Goal: Find specific page/section: Find specific page/section

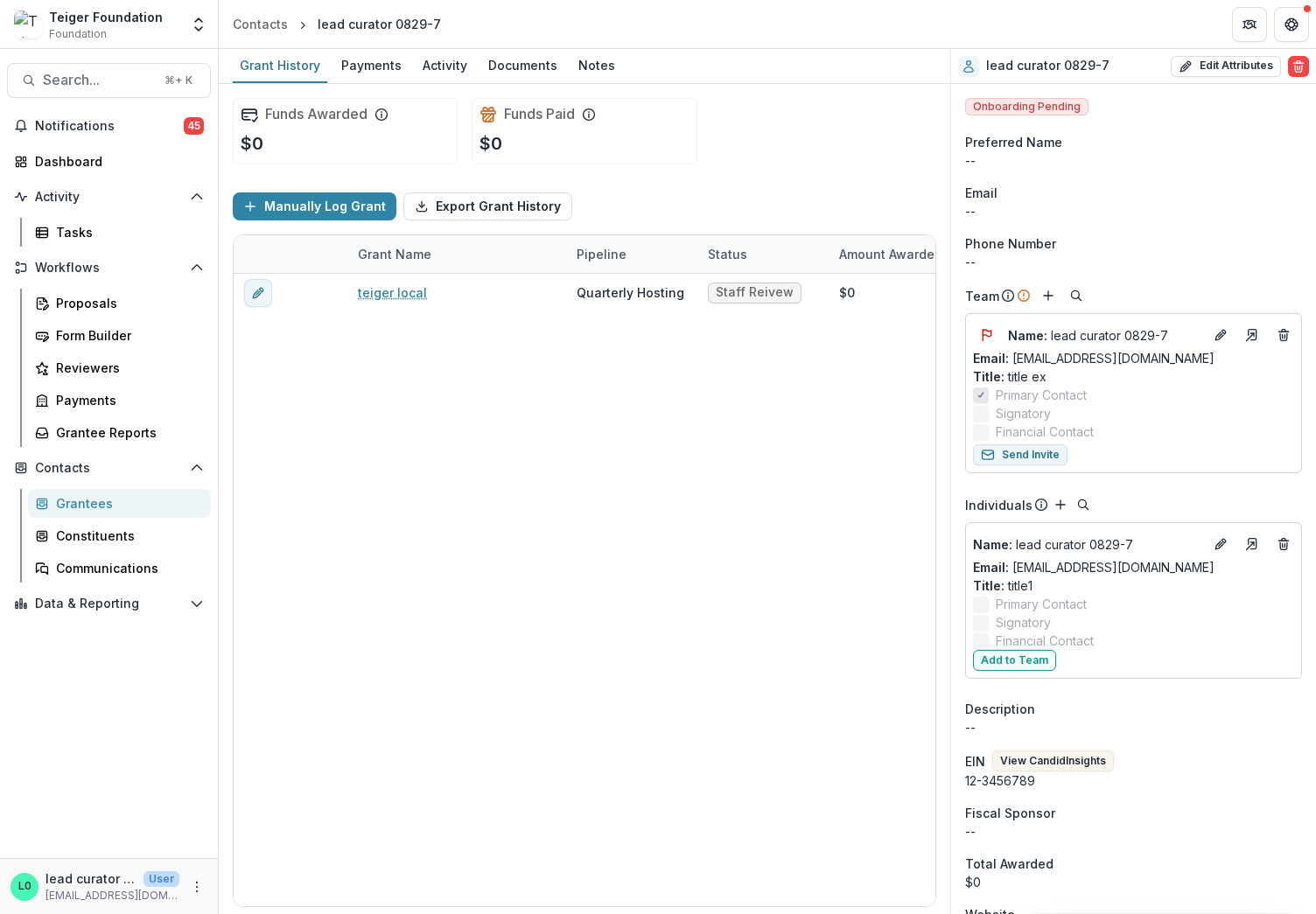
click at [1031, 378] on p "Title : title ex" at bounding box center [1133, 377] width 321 height 18
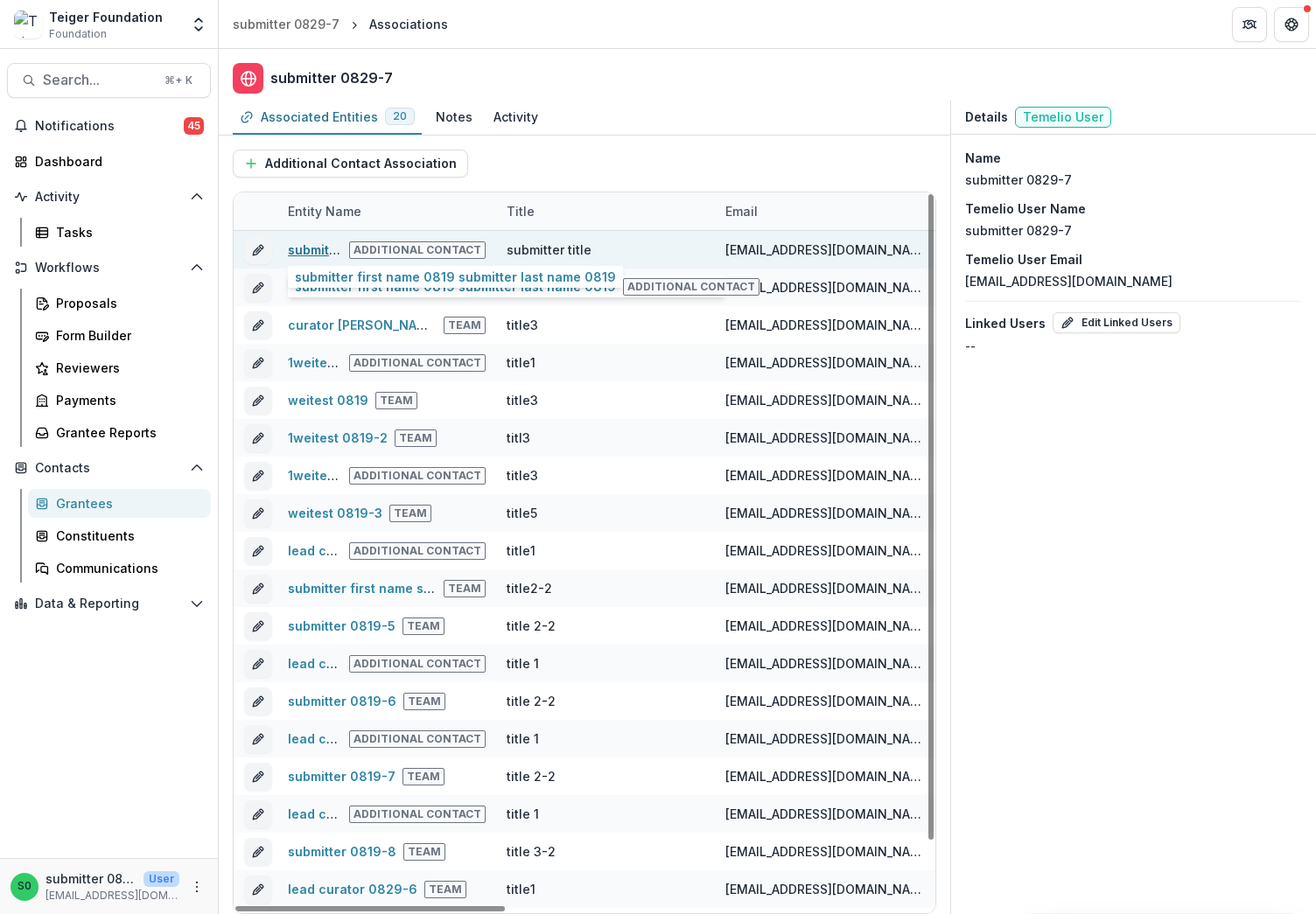
click at [321, 252] on link "submitter first name 0819 submitter last name 0819" at bounding box center [448, 250] width 321 height 15
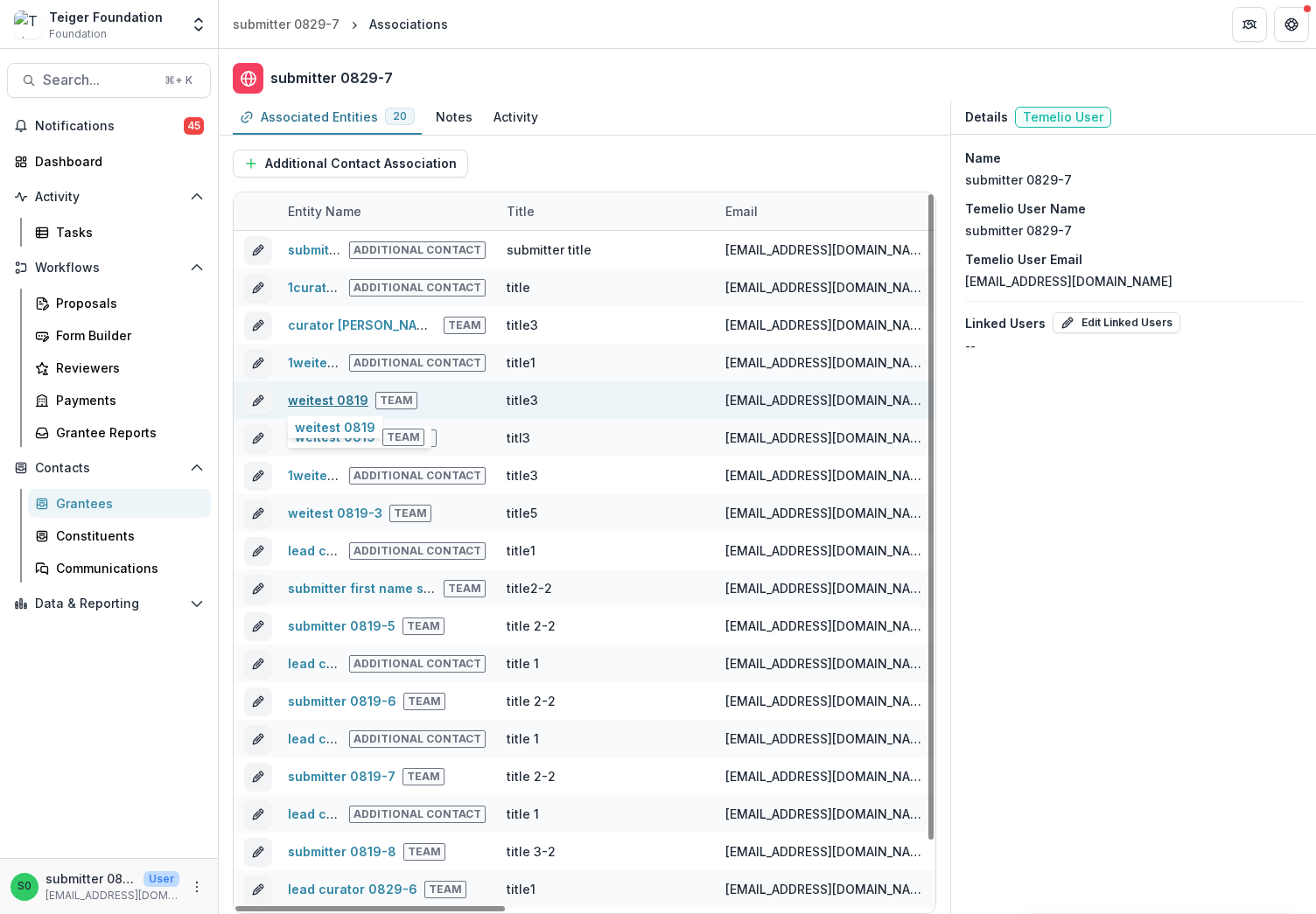
click at [331, 403] on link "weitest 0819" at bounding box center [328, 400] width 81 height 15
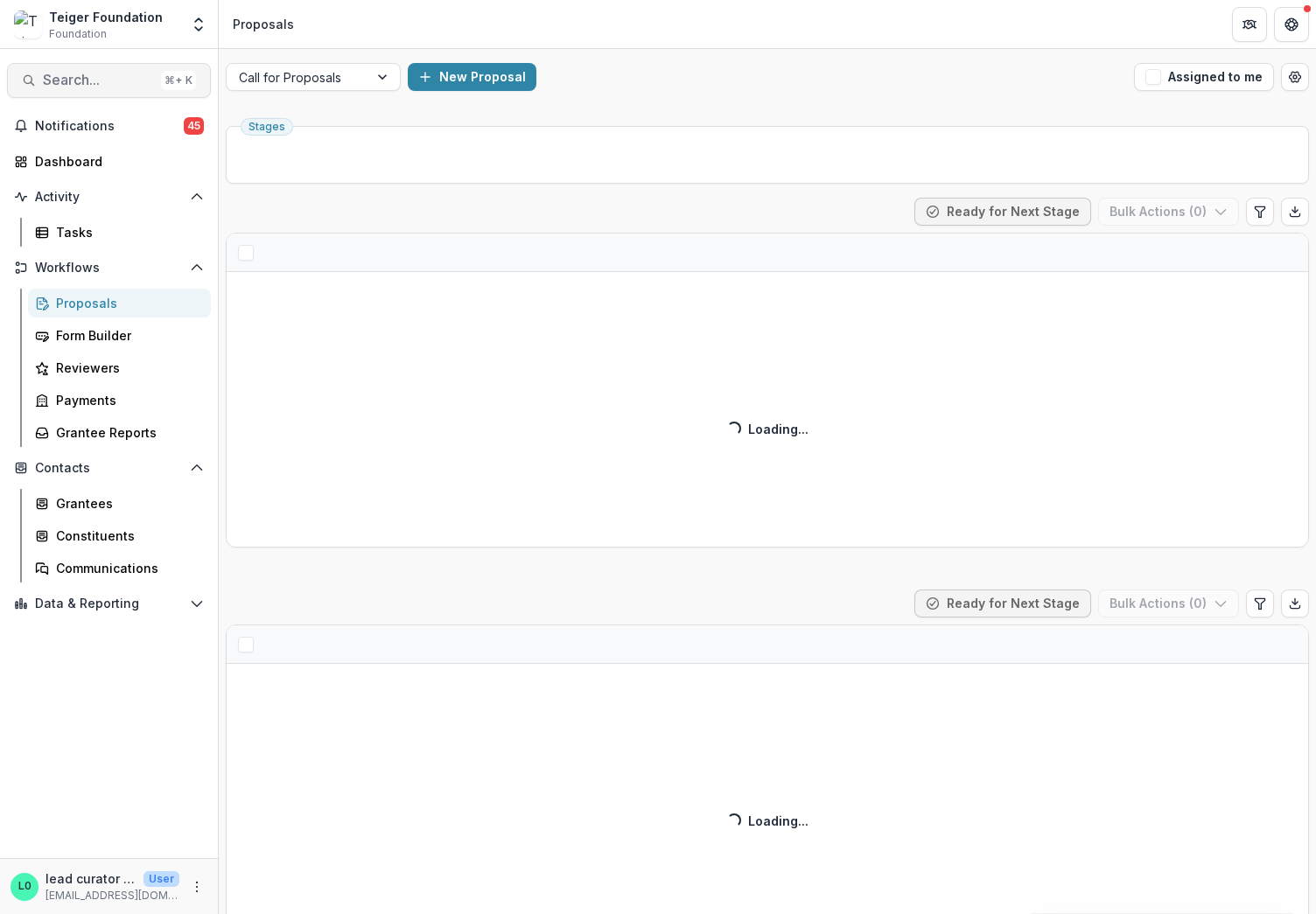
click at [85, 89] on button "Search... ⌘ + K" at bounding box center [109, 80] width 203 height 35
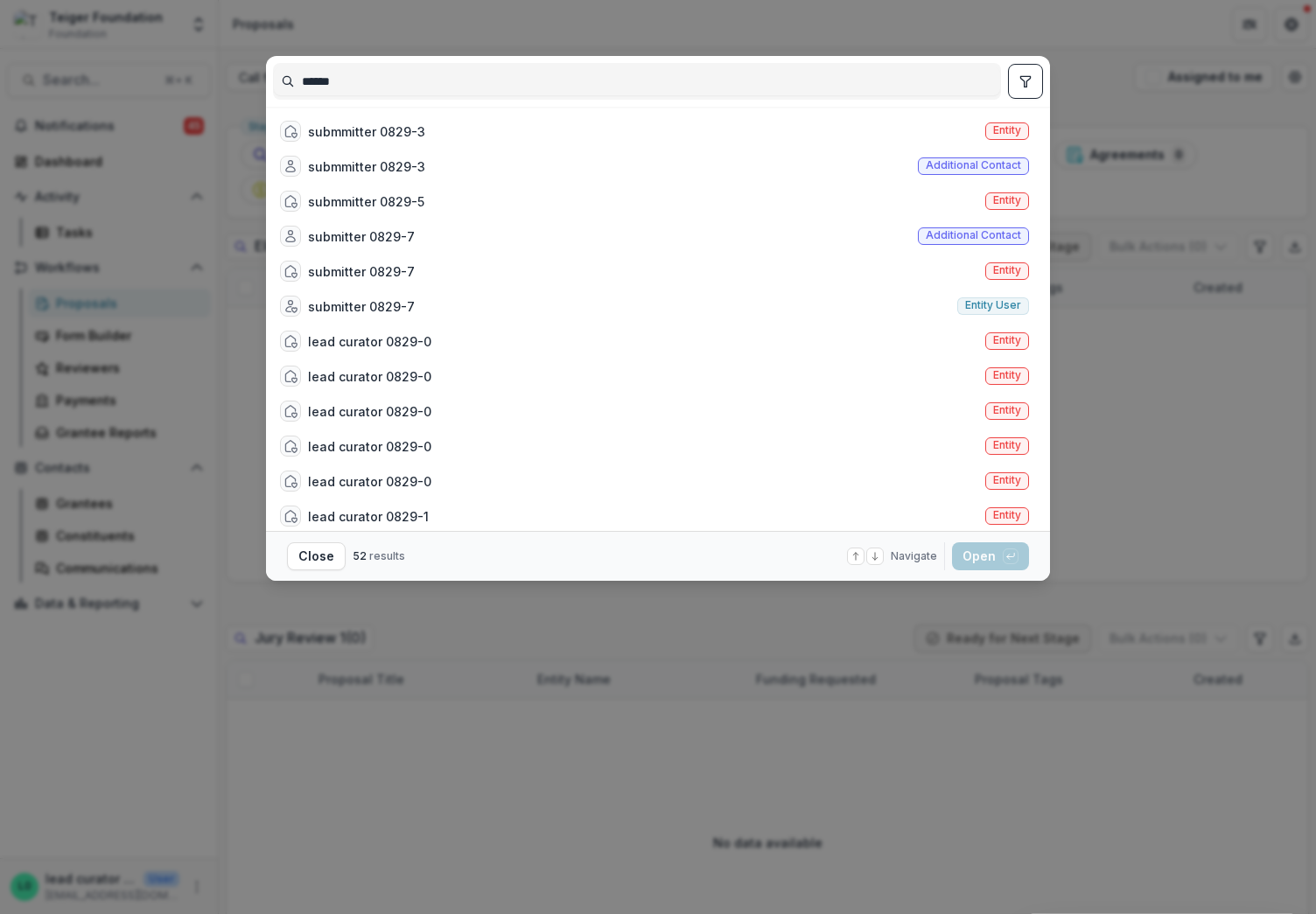
type input "******"
click at [894, 28] on div "****** submmitter 0829-3 Entity submmitter 0829-3 Additional contact submmitter…" at bounding box center [658, 457] width 1316 height 914
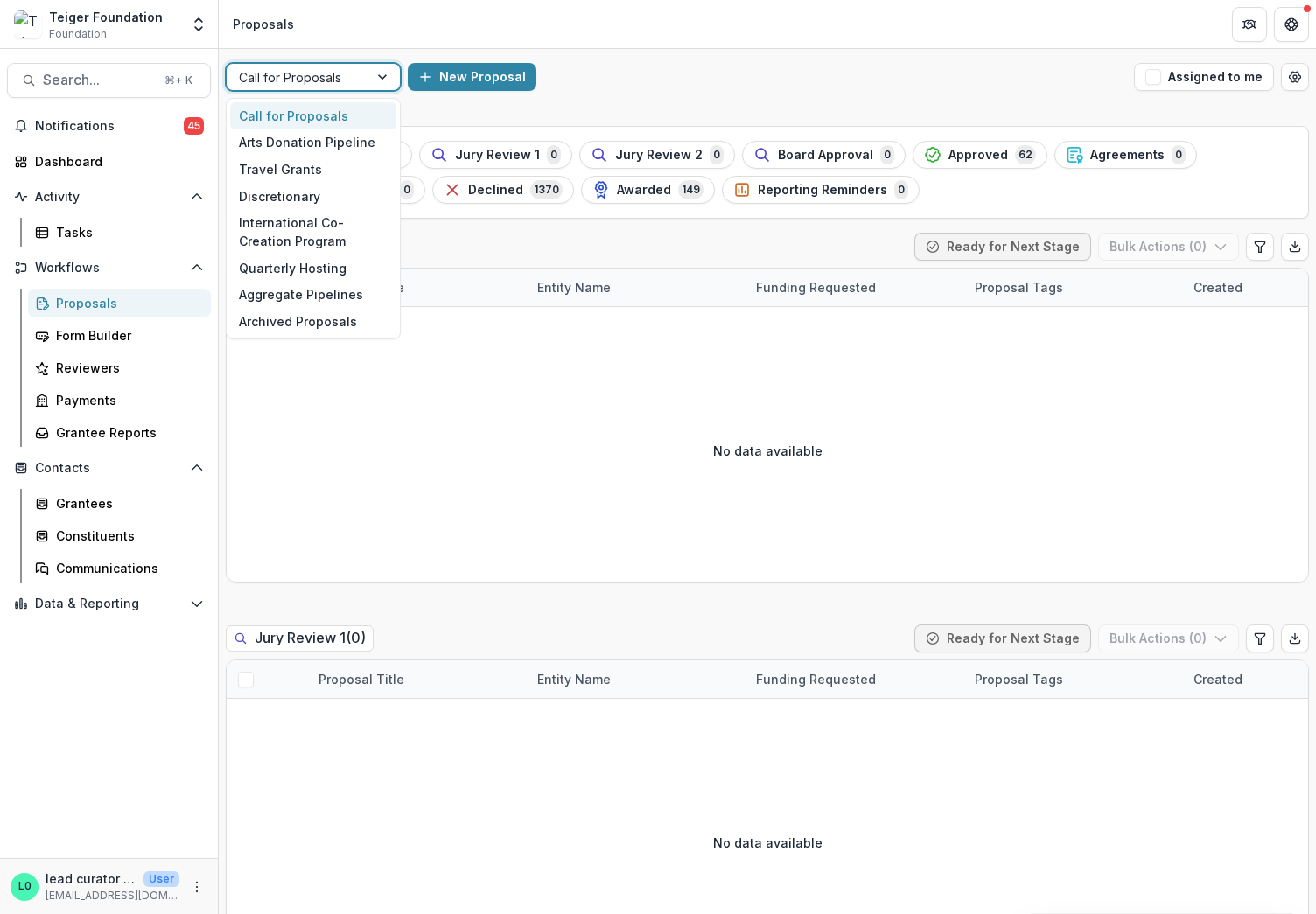
click at [313, 89] on div "Call for Proposals" at bounding box center [312, 76] width 175 height 28
click at [290, 280] on div "Quarterly Hosting" at bounding box center [312, 268] width 166 height 27
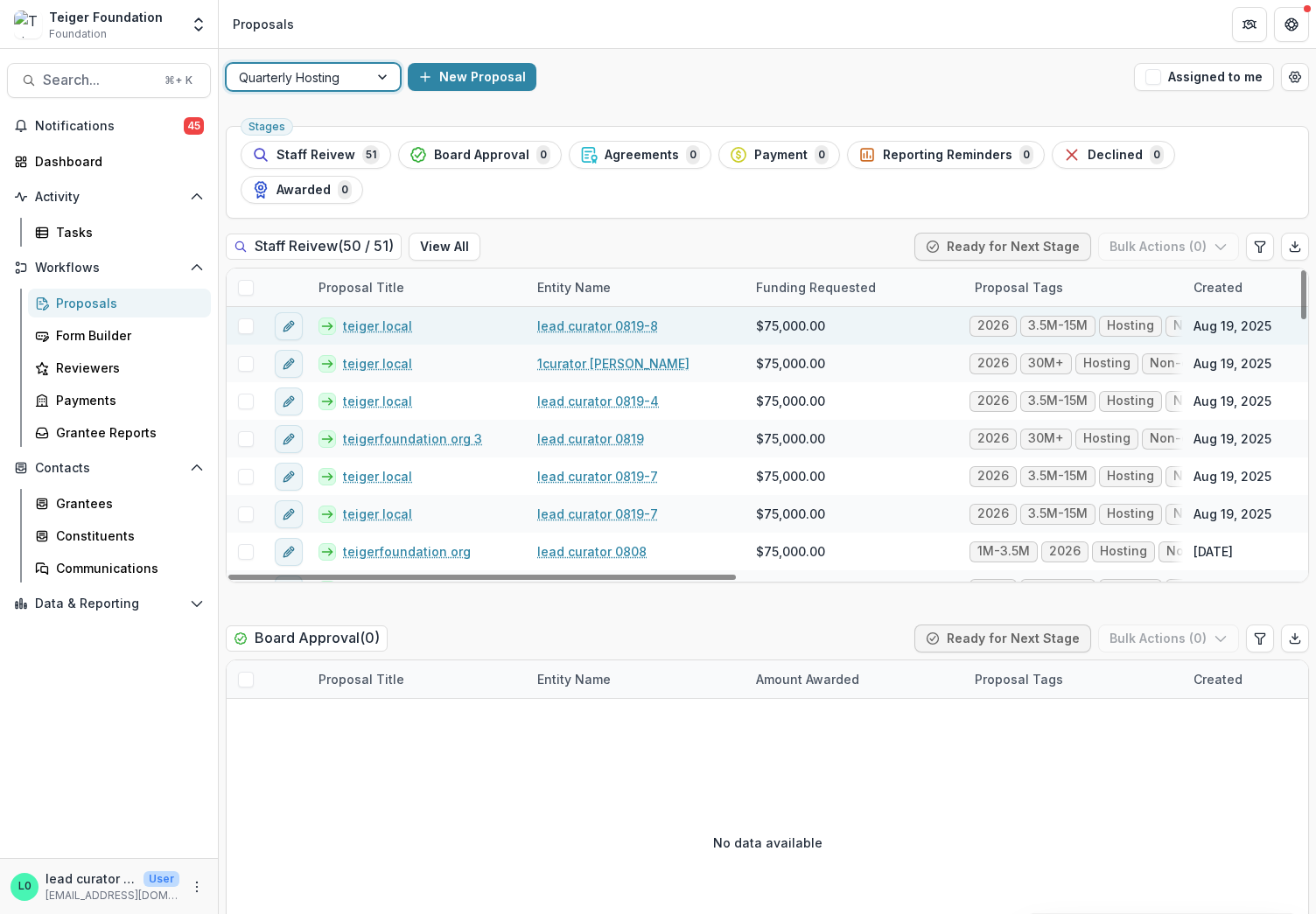
click at [590, 317] on link "lead curator 0819-8" at bounding box center [597, 326] width 121 height 18
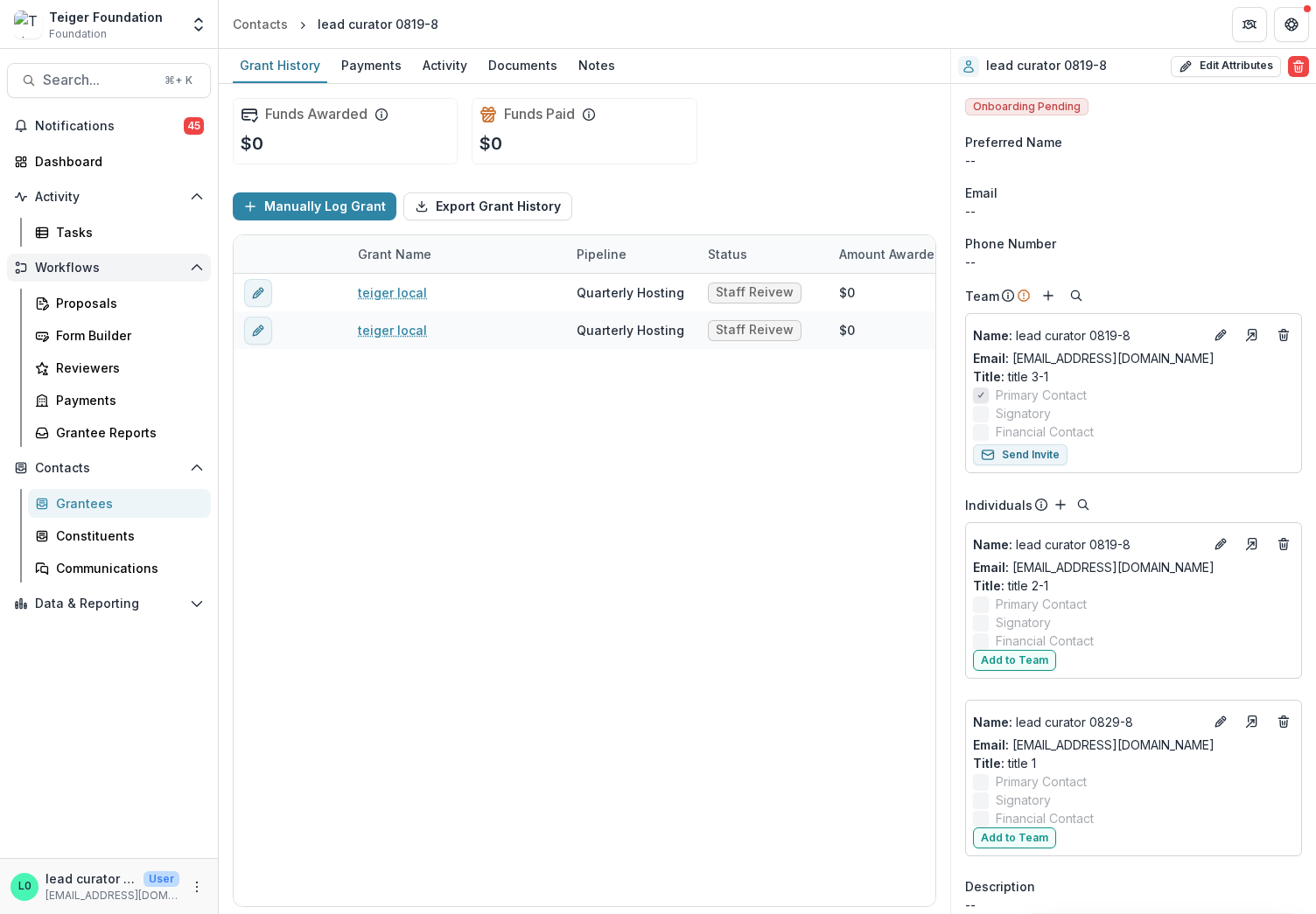
click at [105, 280] on button "Workflows" at bounding box center [109, 267] width 203 height 28
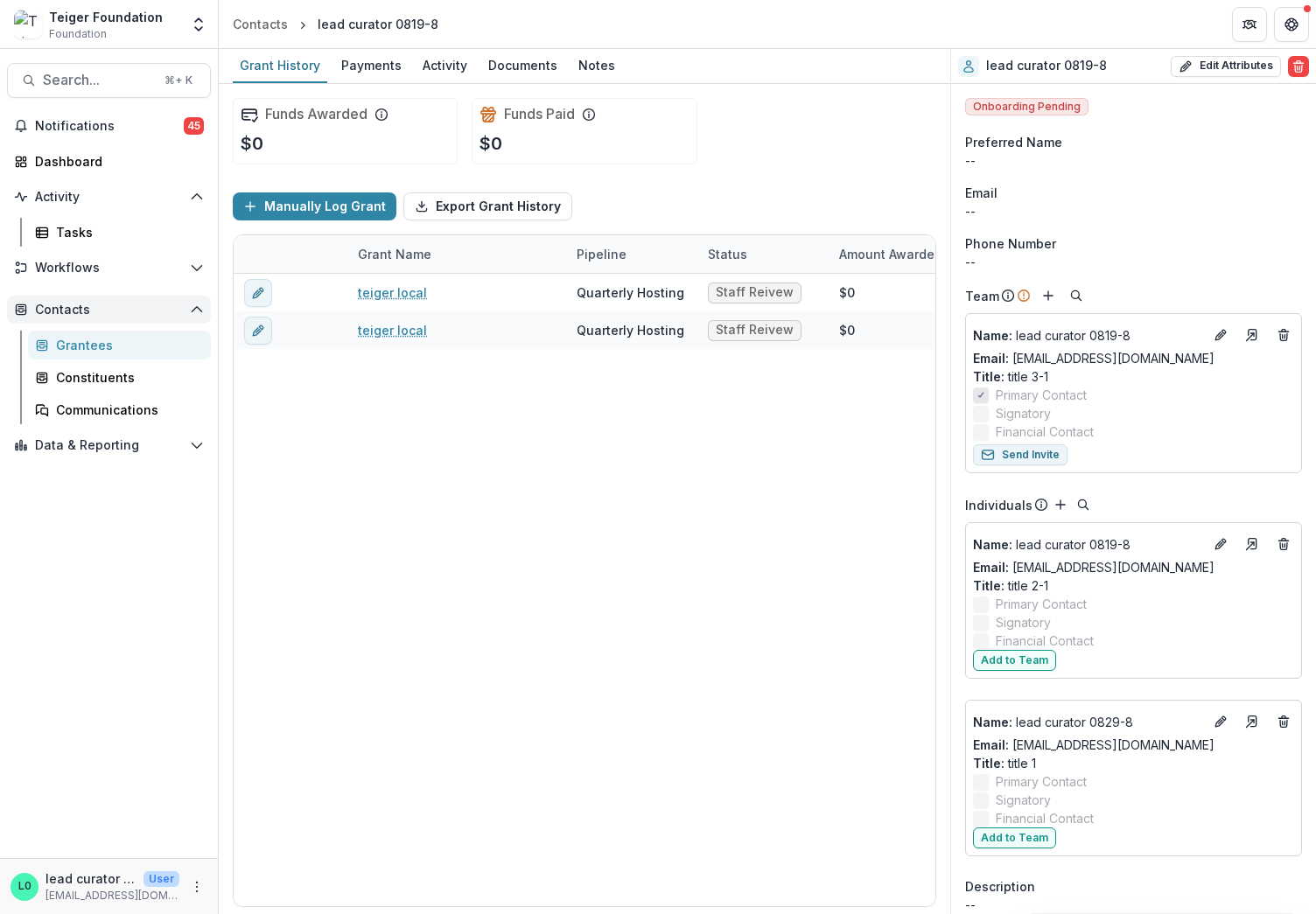
click at [105, 301] on button "Contacts" at bounding box center [109, 310] width 203 height 28
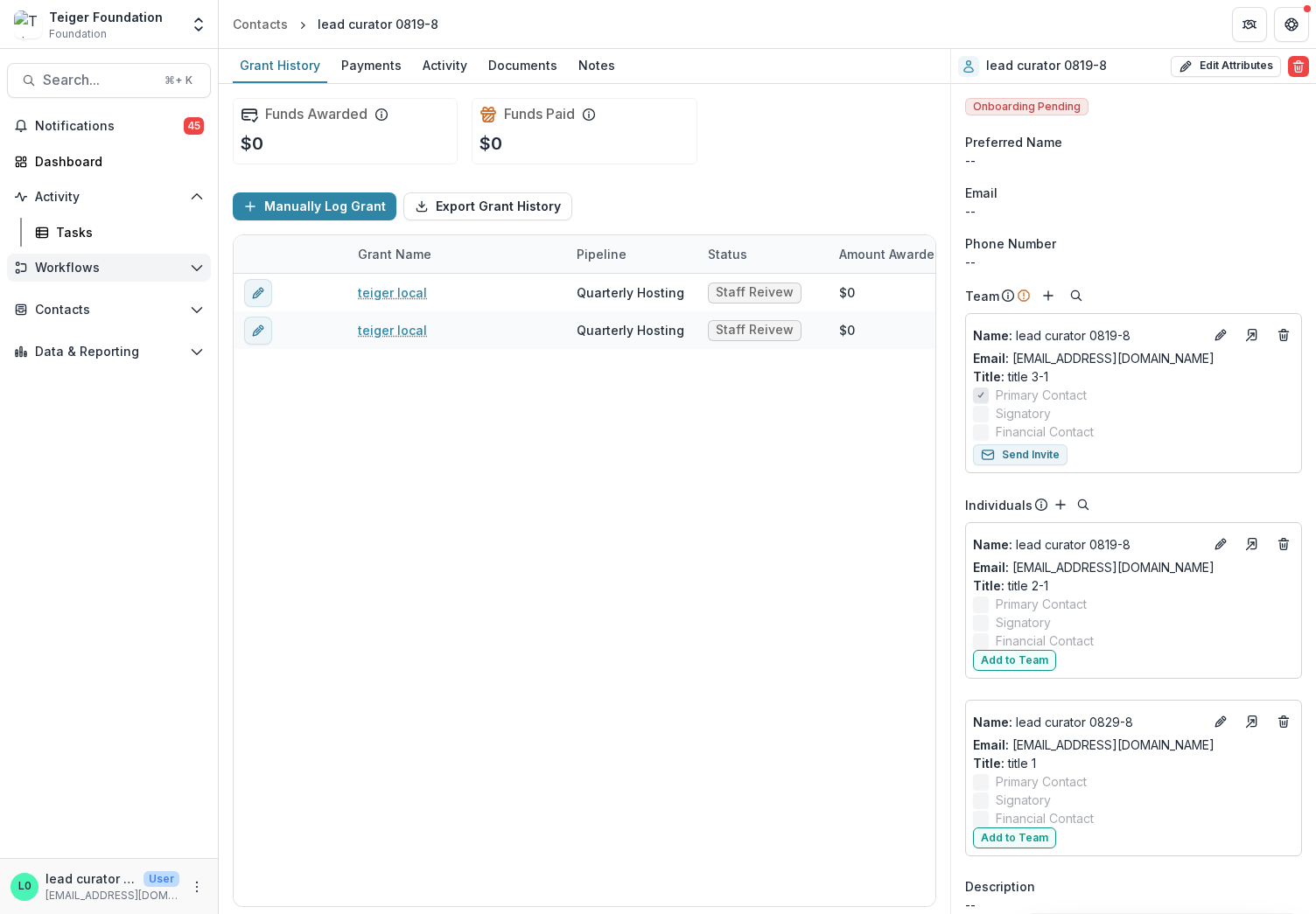
click at [105, 263] on span "Workflows" at bounding box center [109, 268] width 148 height 15
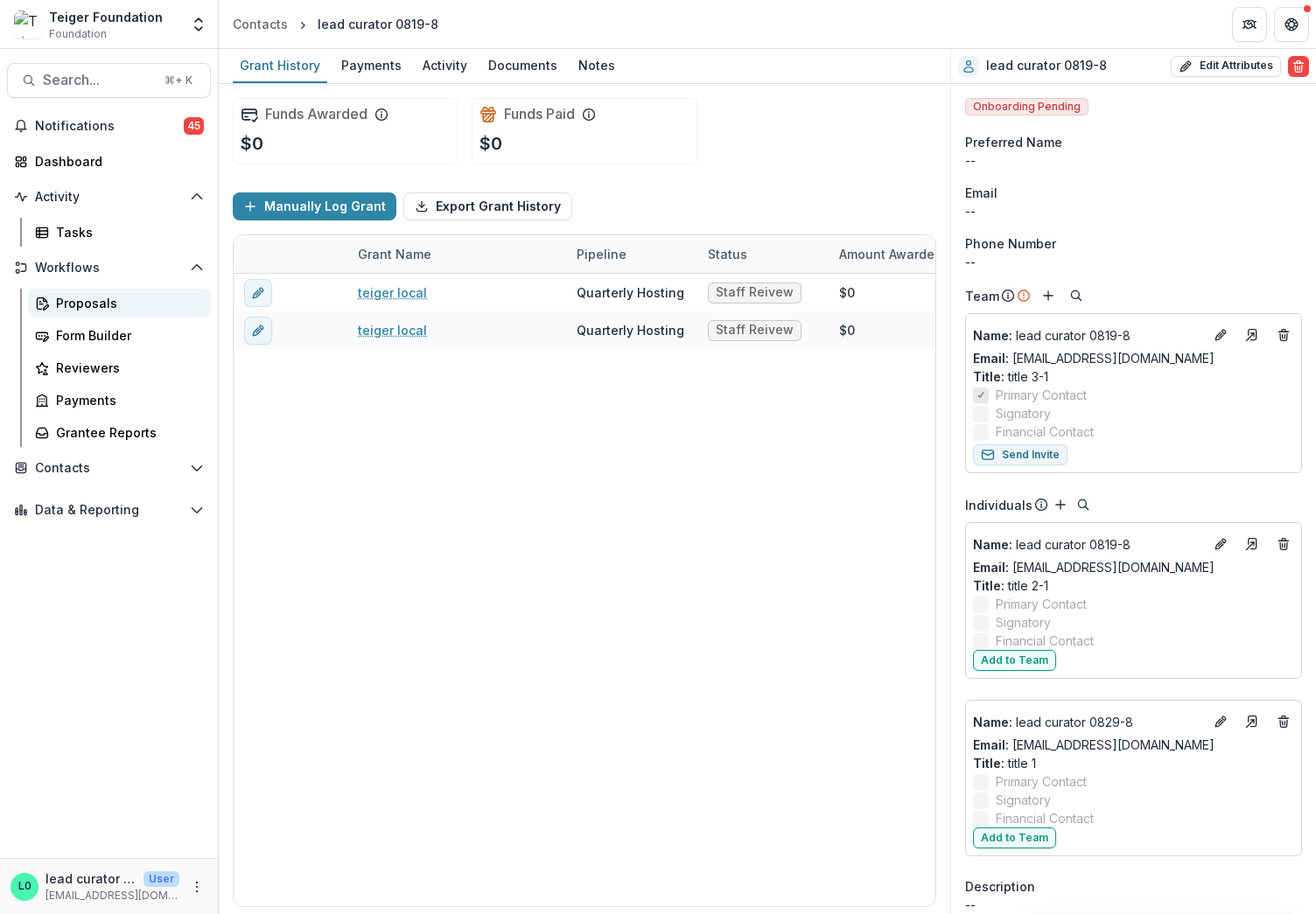
click at [105, 295] on div "Proposals" at bounding box center [126, 303] width 141 height 18
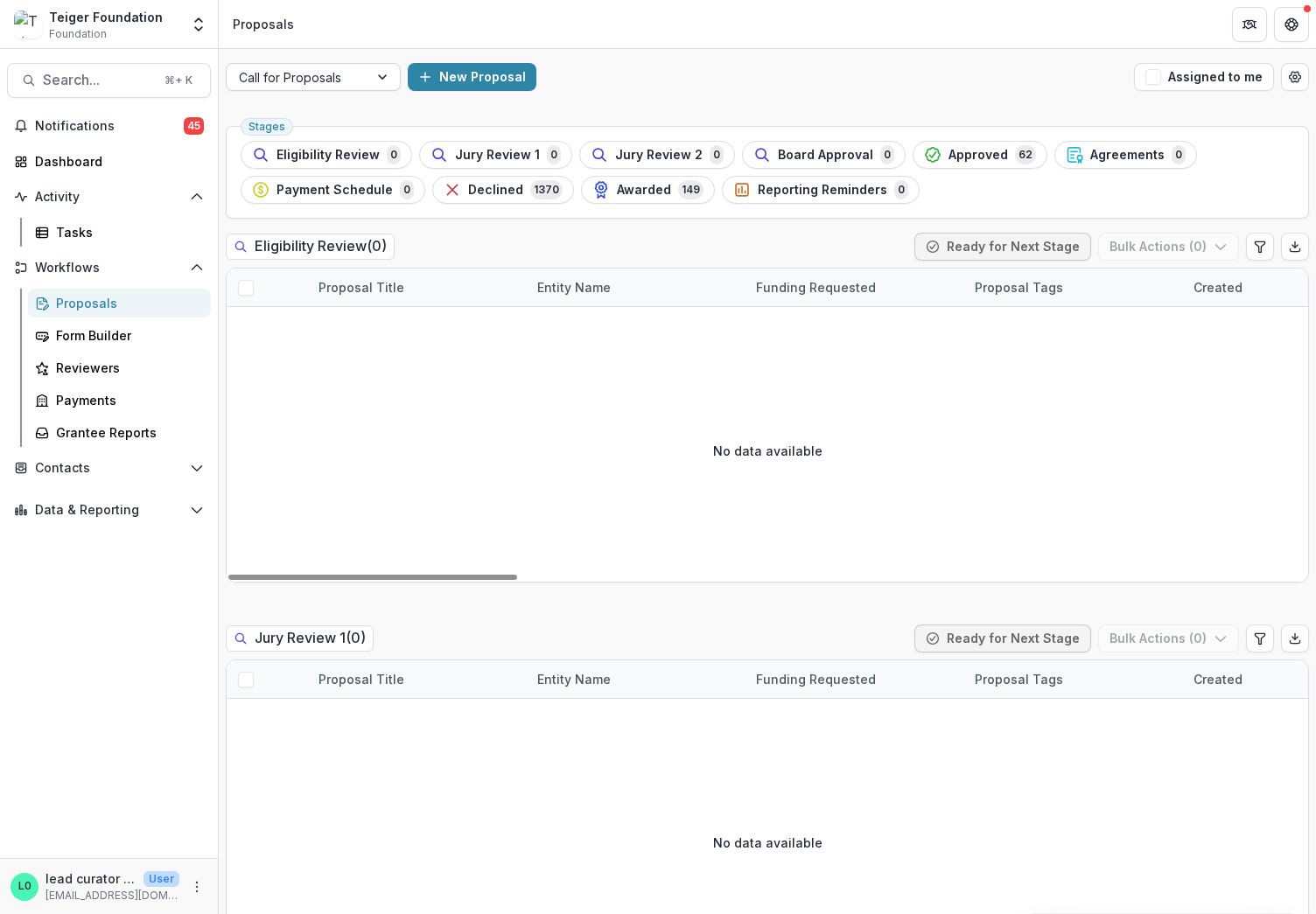
click at [315, 80] on div at bounding box center [297, 77] width 117 height 22
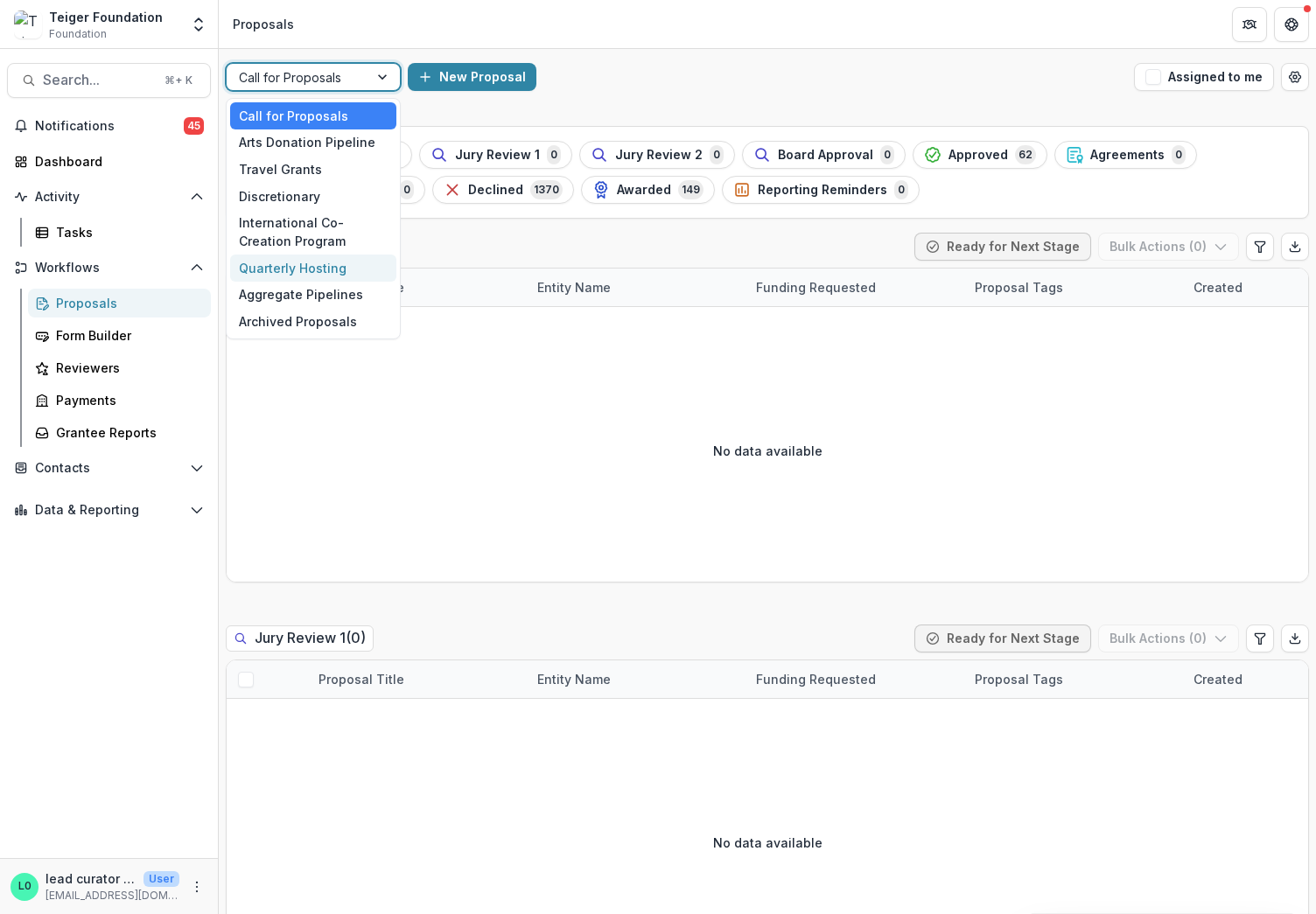
click at [273, 279] on div "Quarterly Hosting" at bounding box center [312, 268] width 166 height 27
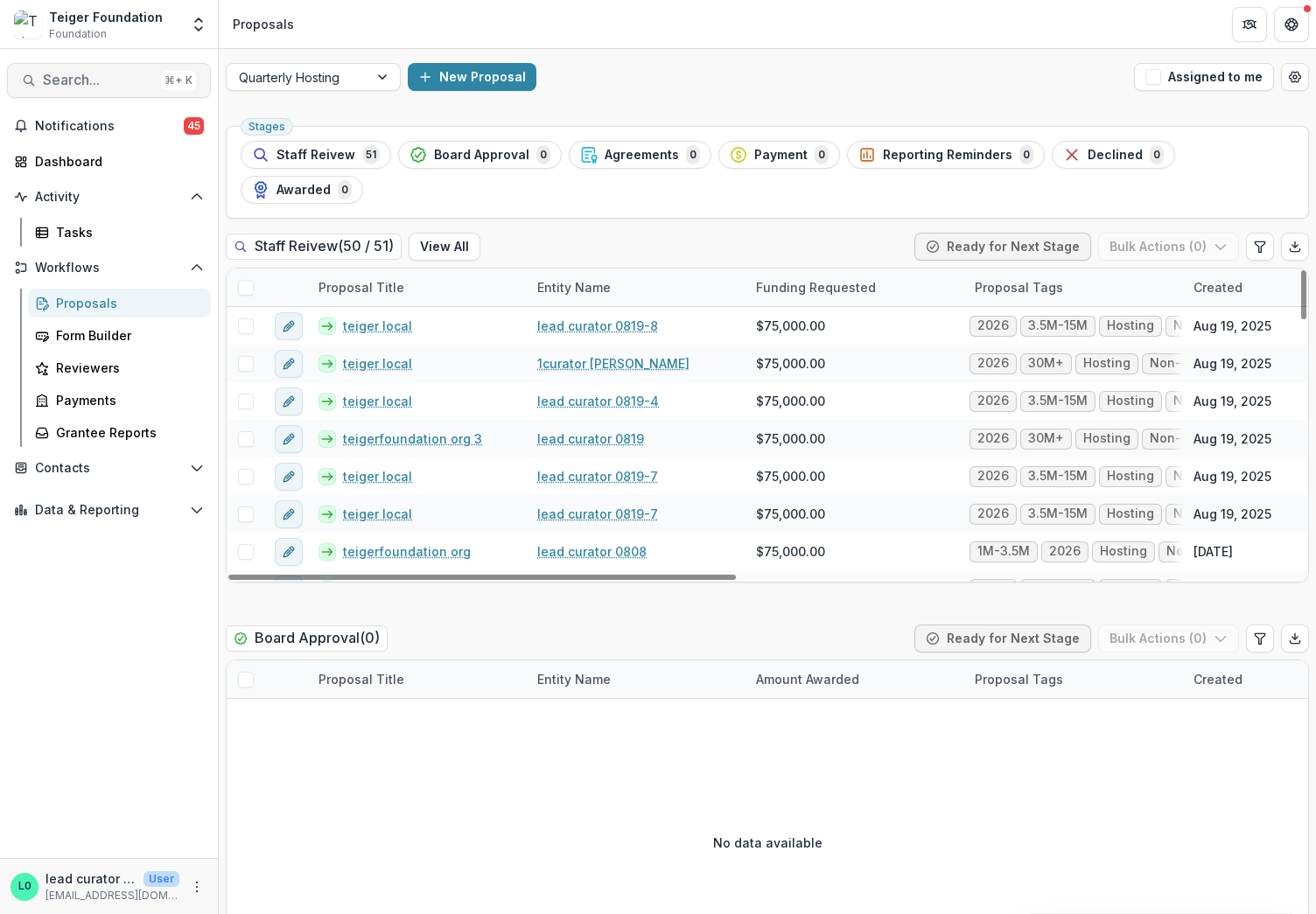
click at [81, 80] on span "Search..." at bounding box center [98, 80] width 111 height 16
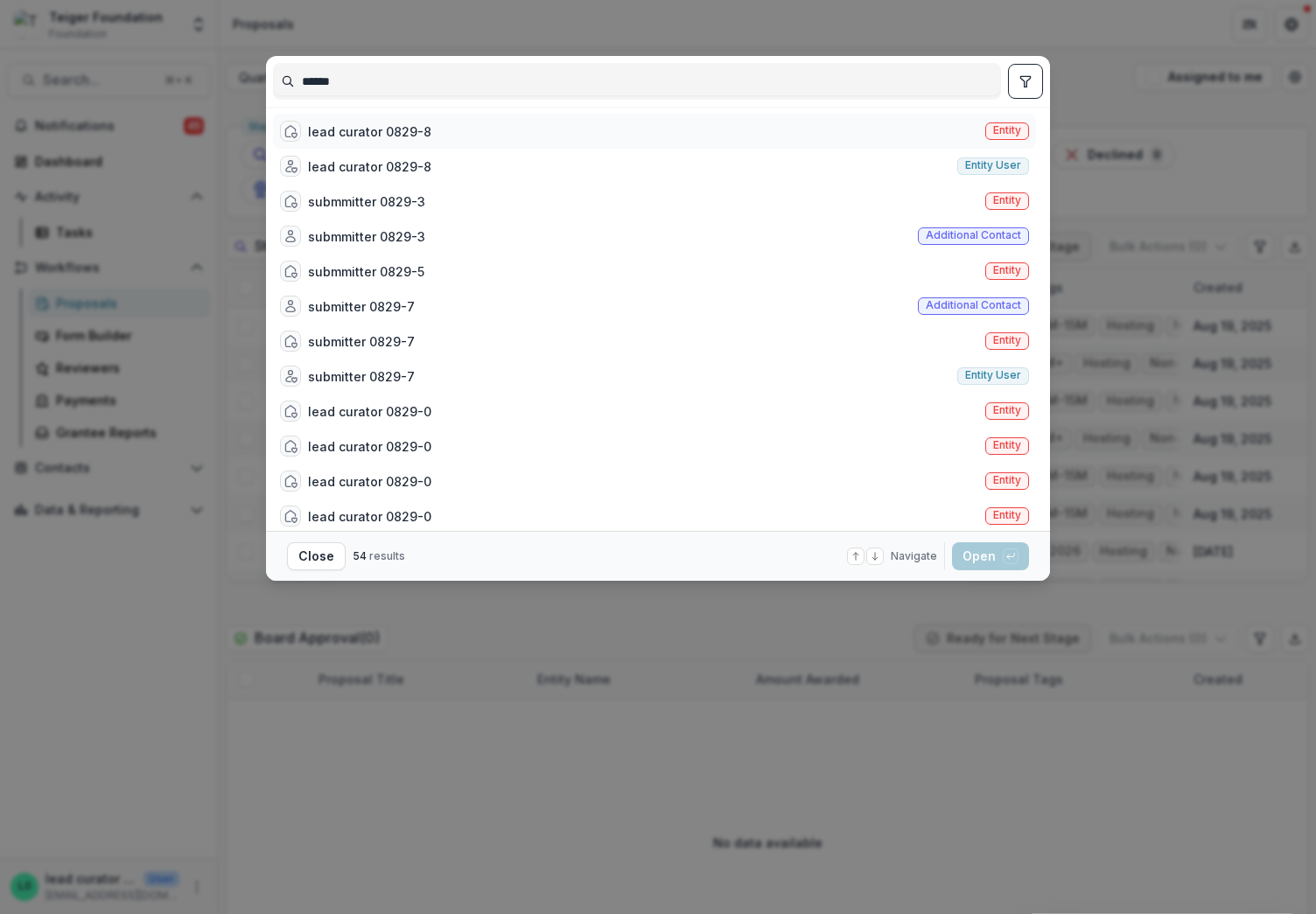
type input "******"
click at [448, 129] on div "lead curator 0829-8 Entity" at bounding box center [654, 131] width 763 height 35
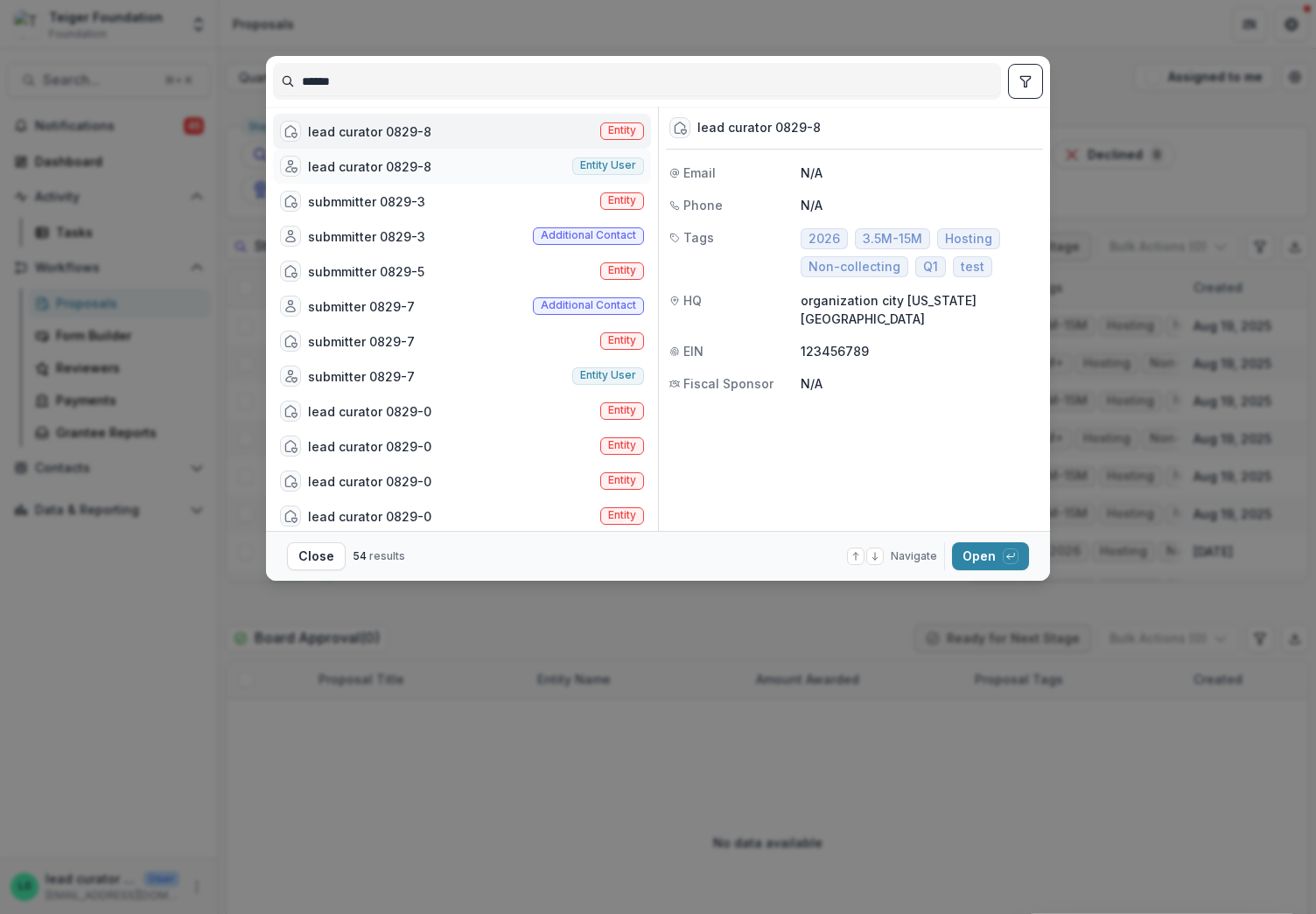
click at [439, 167] on div "lead curator 0829-8 Entity user" at bounding box center [461, 166] width 378 height 35
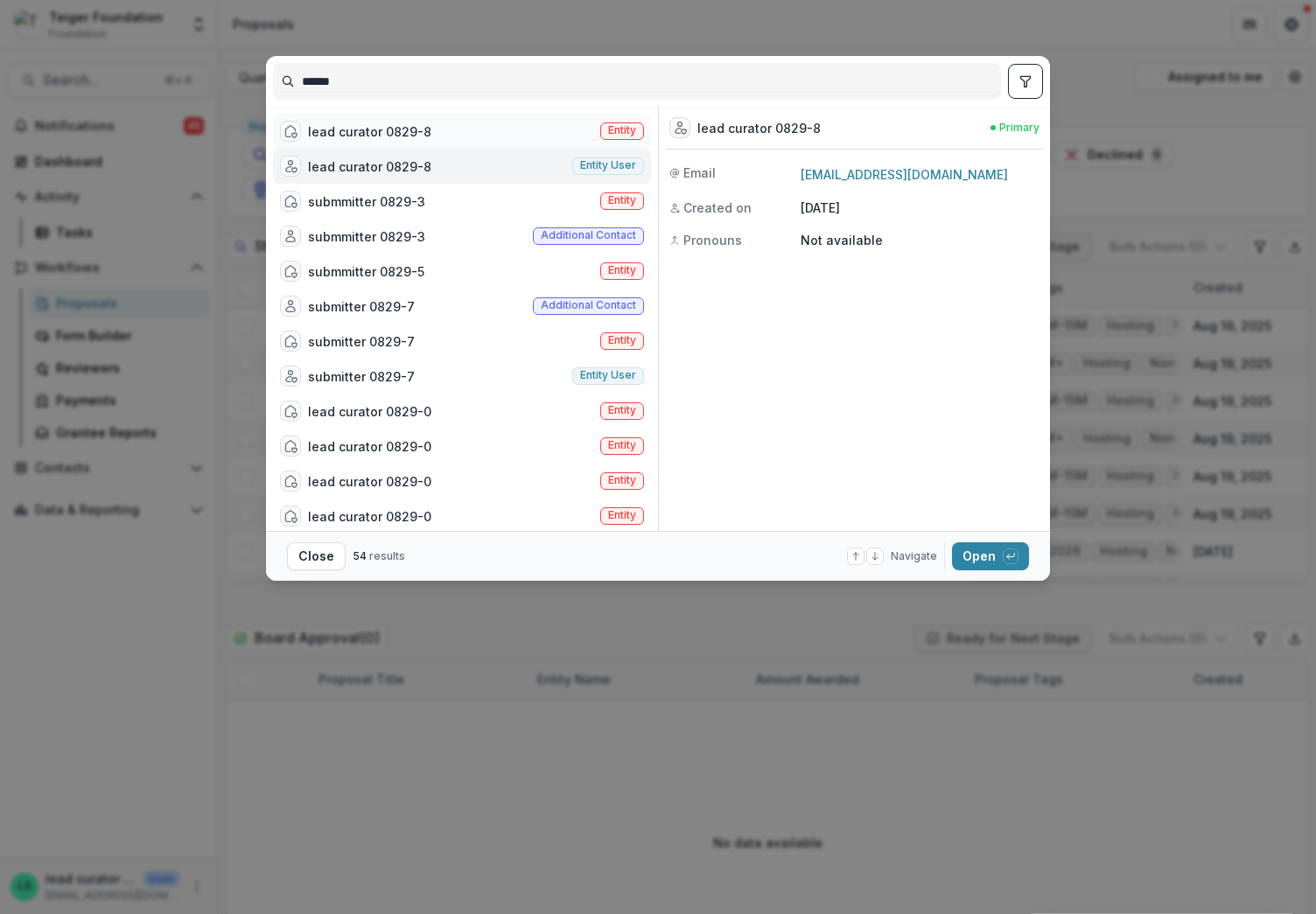
click at [435, 137] on div "lead curator 0829-8 Entity" at bounding box center [461, 131] width 378 height 35
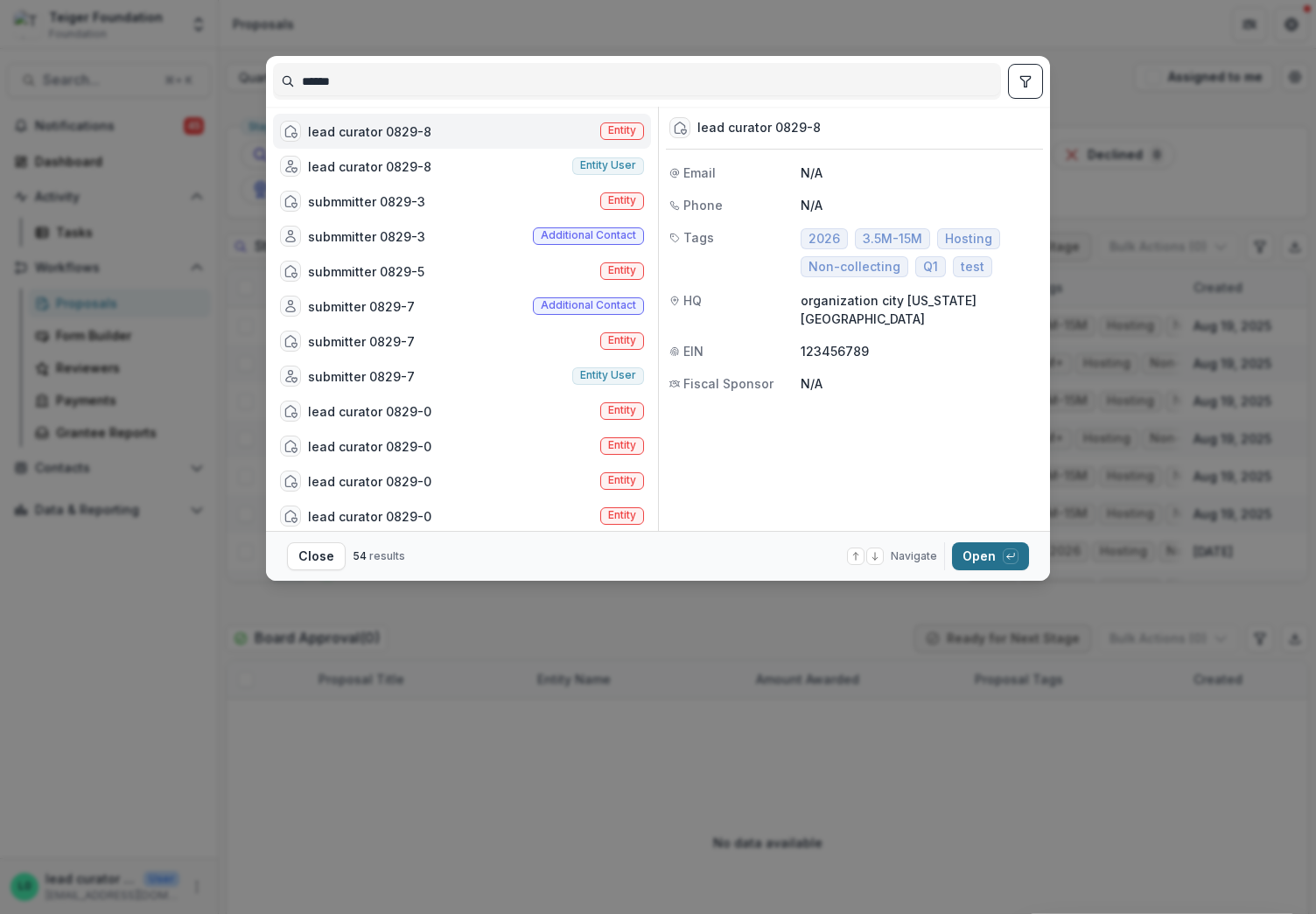
click at [983, 543] on button "Open with enter key" at bounding box center [990, 556] width 77 height 28
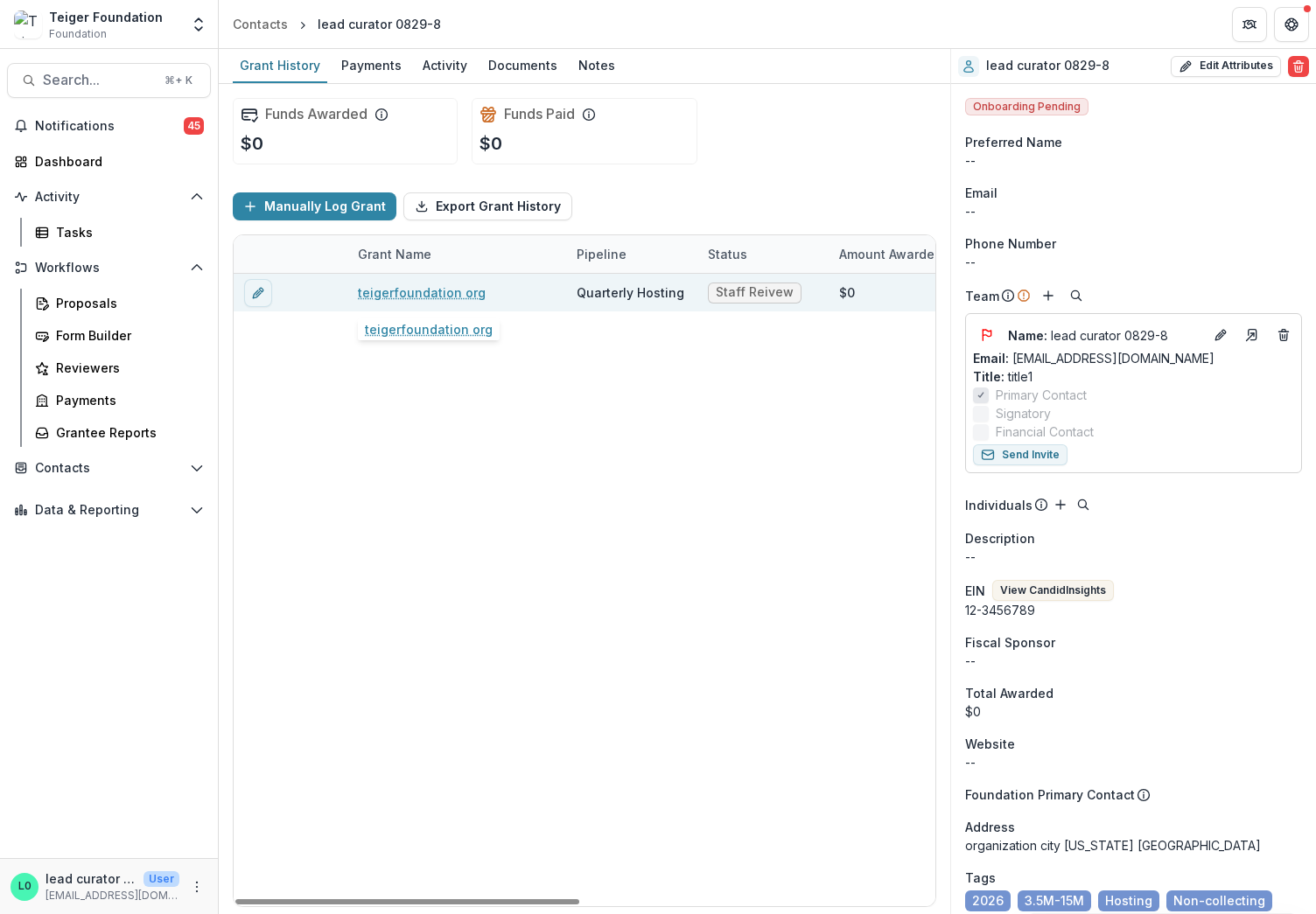
click at [421, 294] on link "teigerfoundation org" at bounding box center [421, 293] width 128 height 18
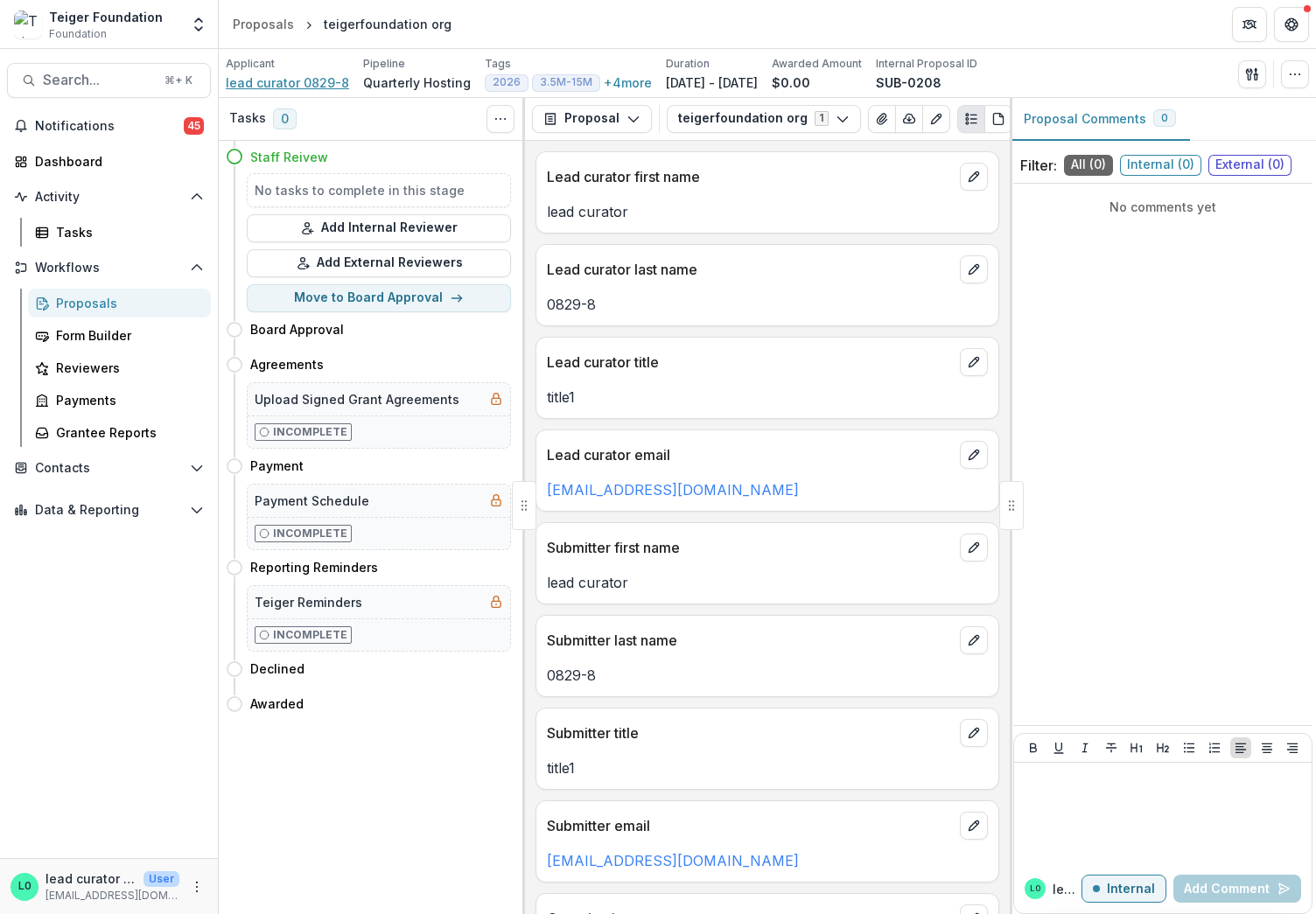
click at [282, 83] on span "lead curator 0829-8" at bounding box center [287, 83] width 124 height 18
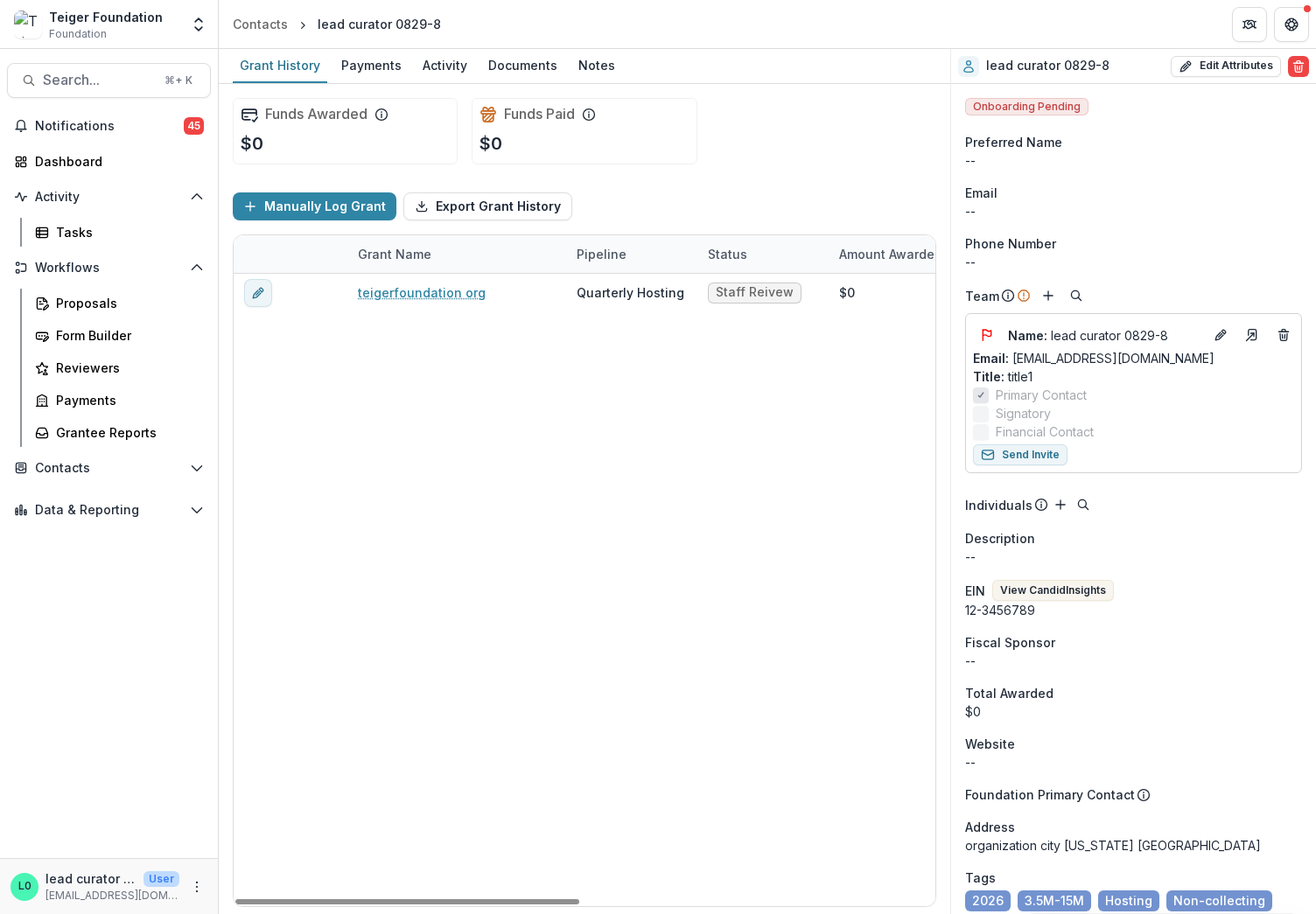
click at [664, 500] on div "teigerfoundation org Quarterly Hosting Staff Reivew $0 $0 [DATE] [DATE] $75,000…" at bounding box center [946, 590] width 1426 height 632
click at [73, 89] on button "Search... ⌘ + K" at bounding box center [109, 80] width 203 height 35
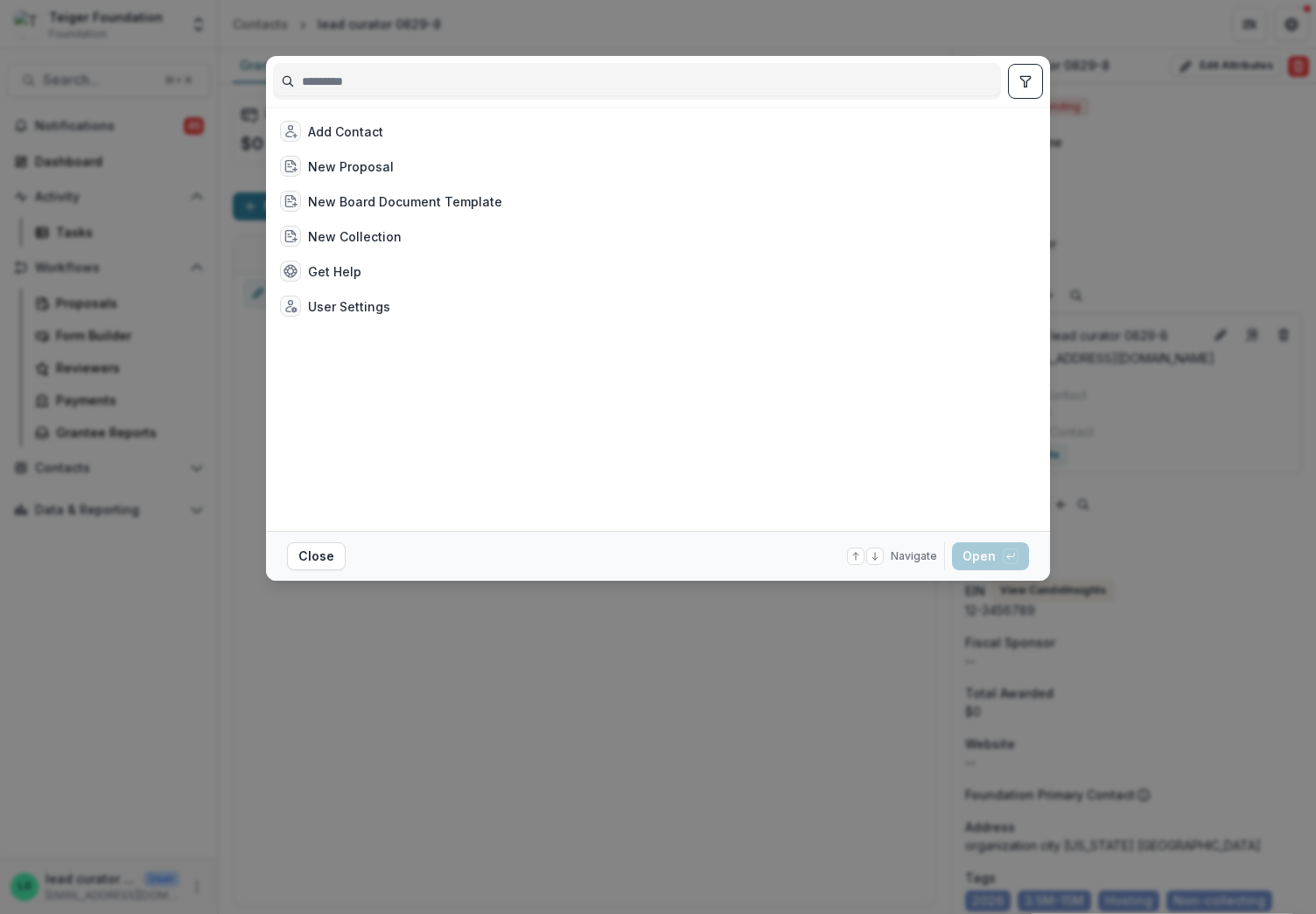
click at [154, 326] on div "Add Contact New Proposal New Board Document Template New Collection Get Help Us…" at bounding box center [658, 457] width 1316 height 914
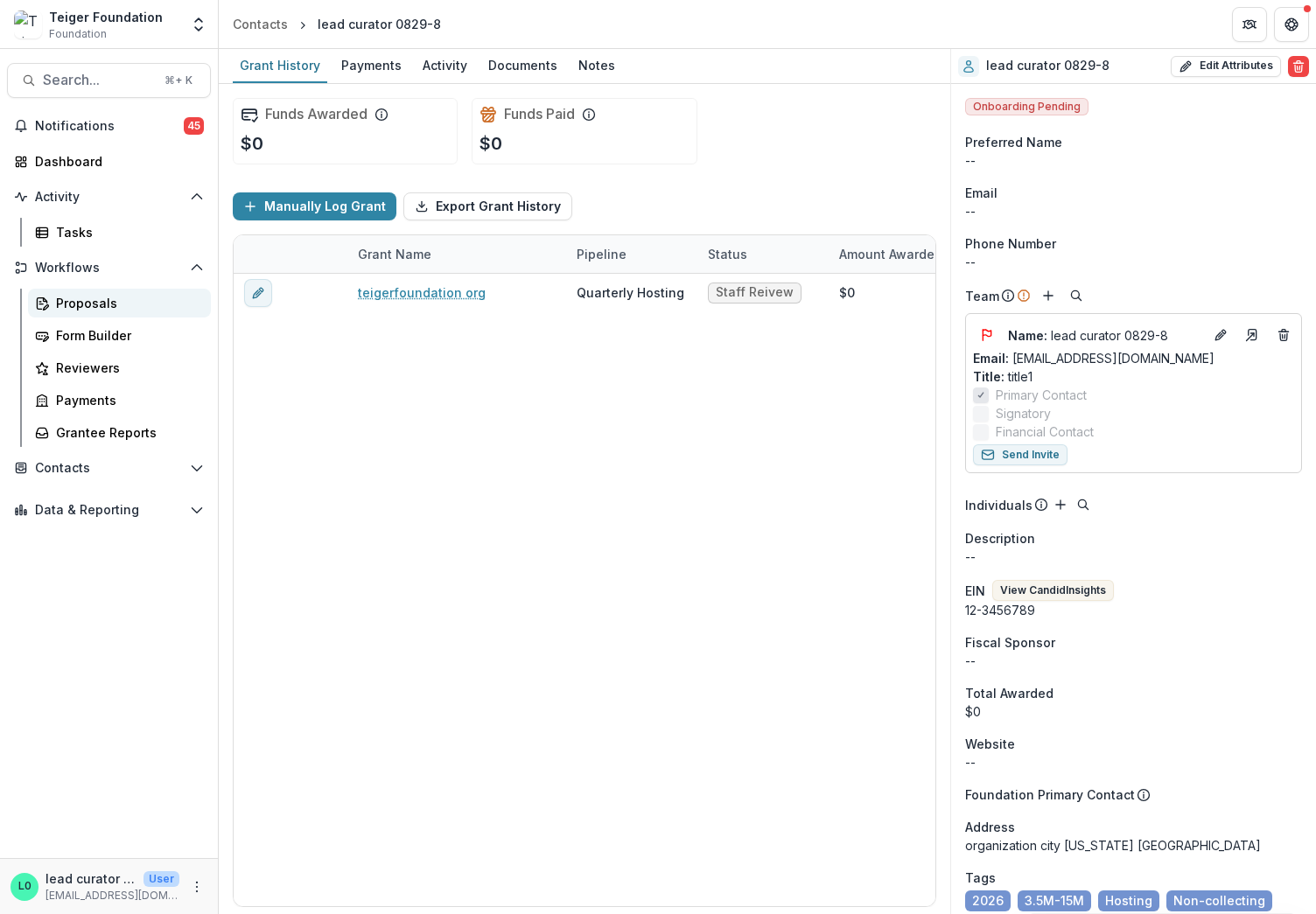
click at [73, 299] on div "Proposals" at bounding box center [126, 303] width 141 height 18
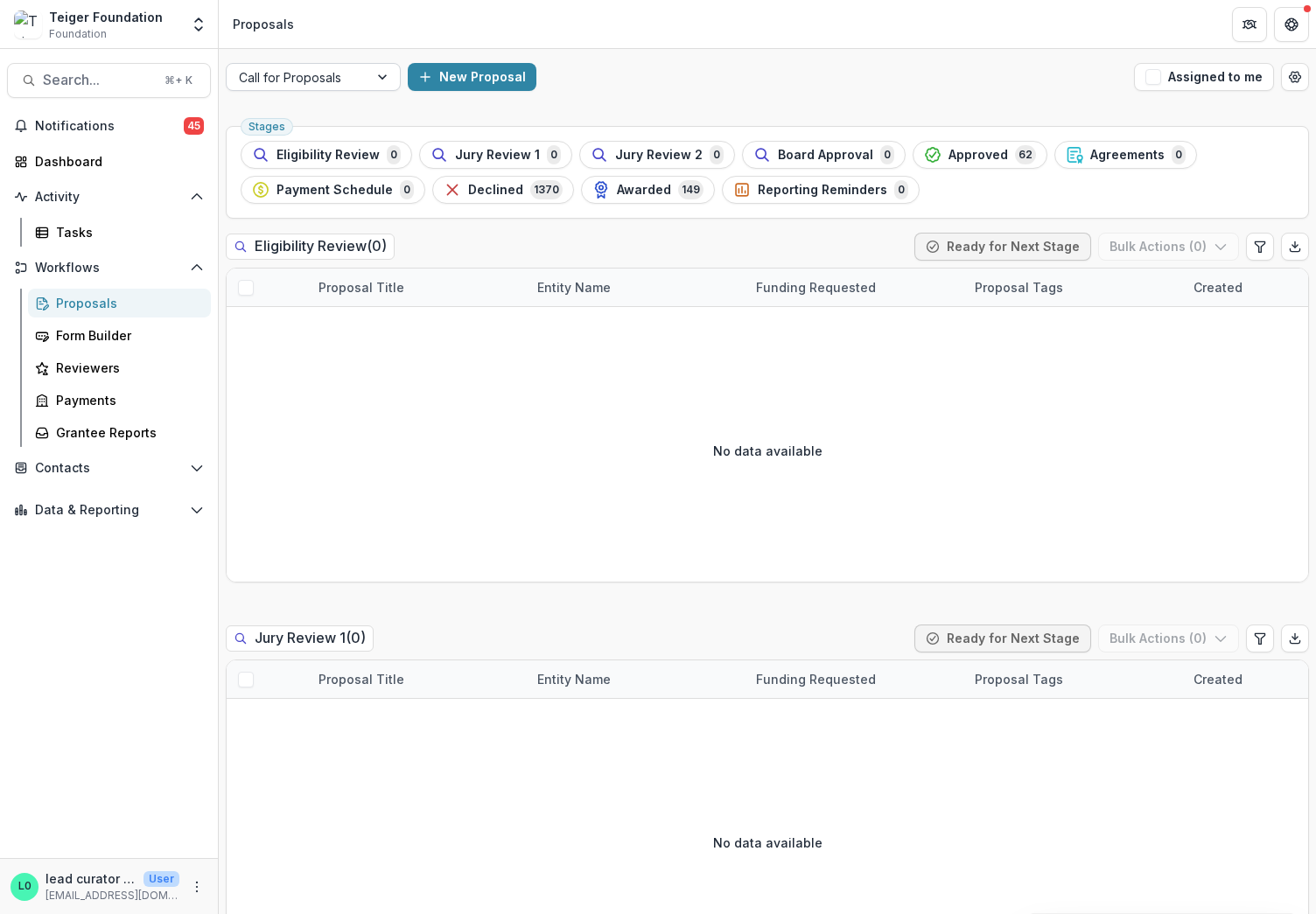
click at [289, 67] on div at bounding box center [297, 77] width 117 height 22
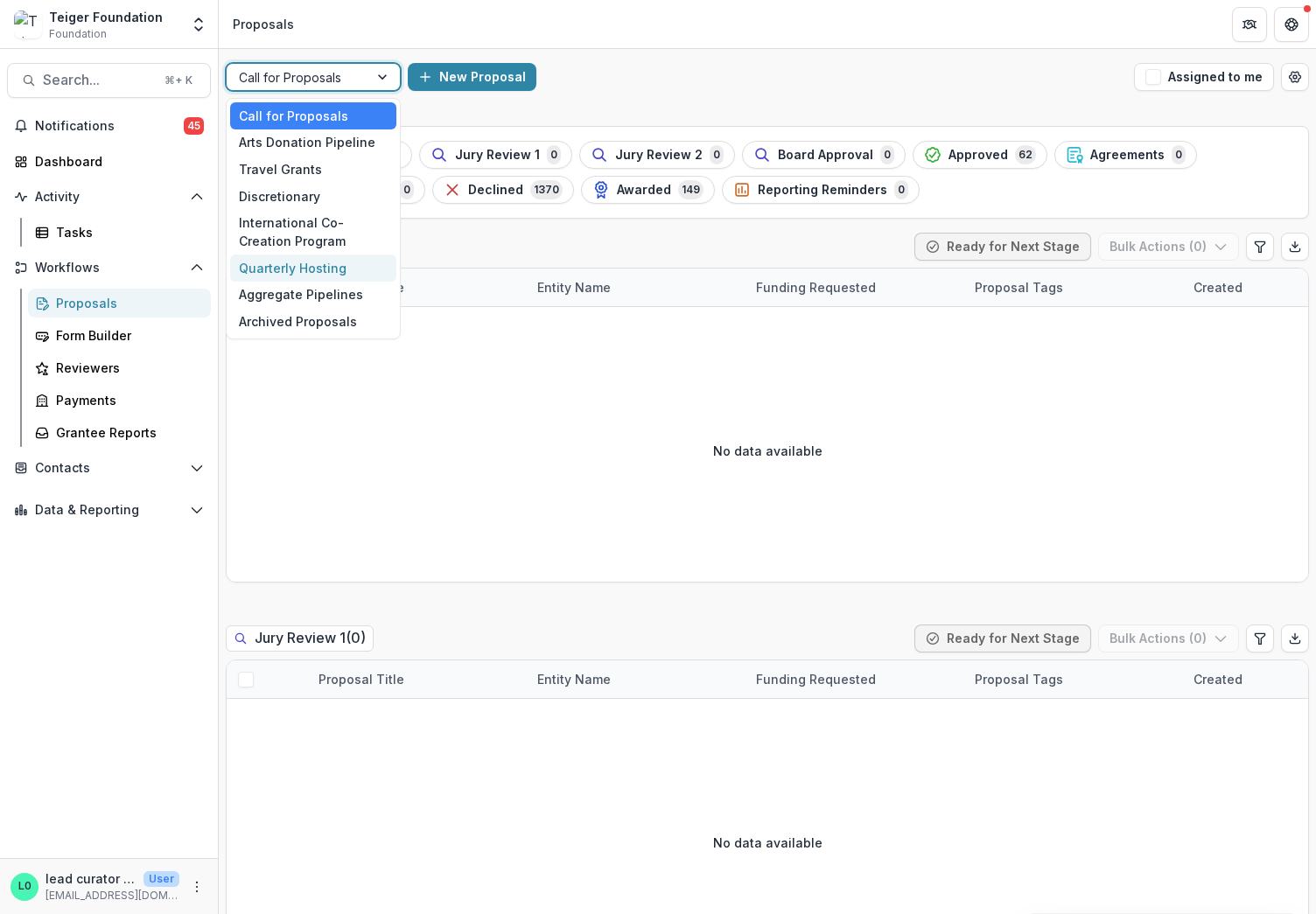
click at [292, 262] on div "Quarterly Hosting" at bounding box center [312, 268] width 166 height 27
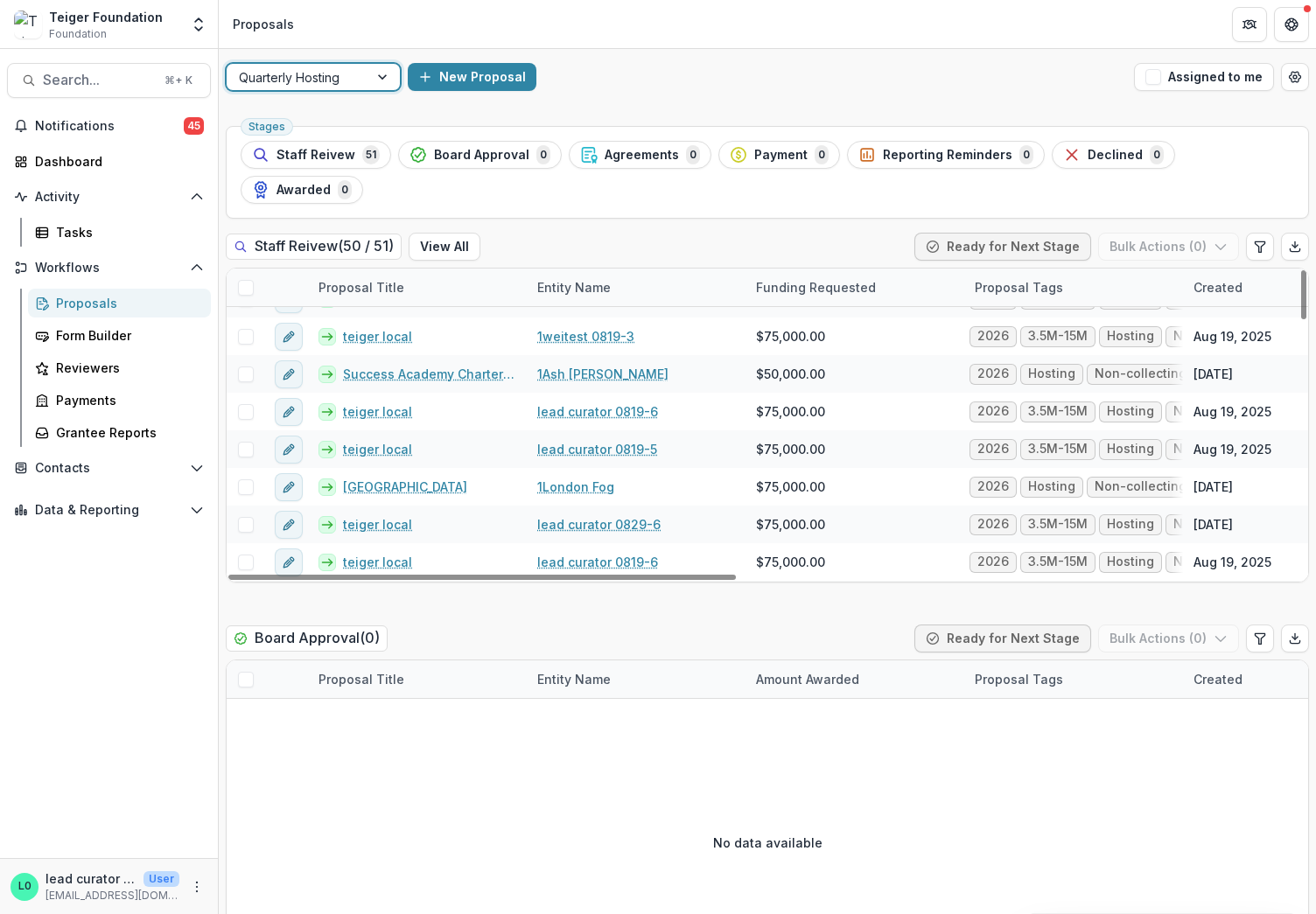
scroll to position [1167, 0]
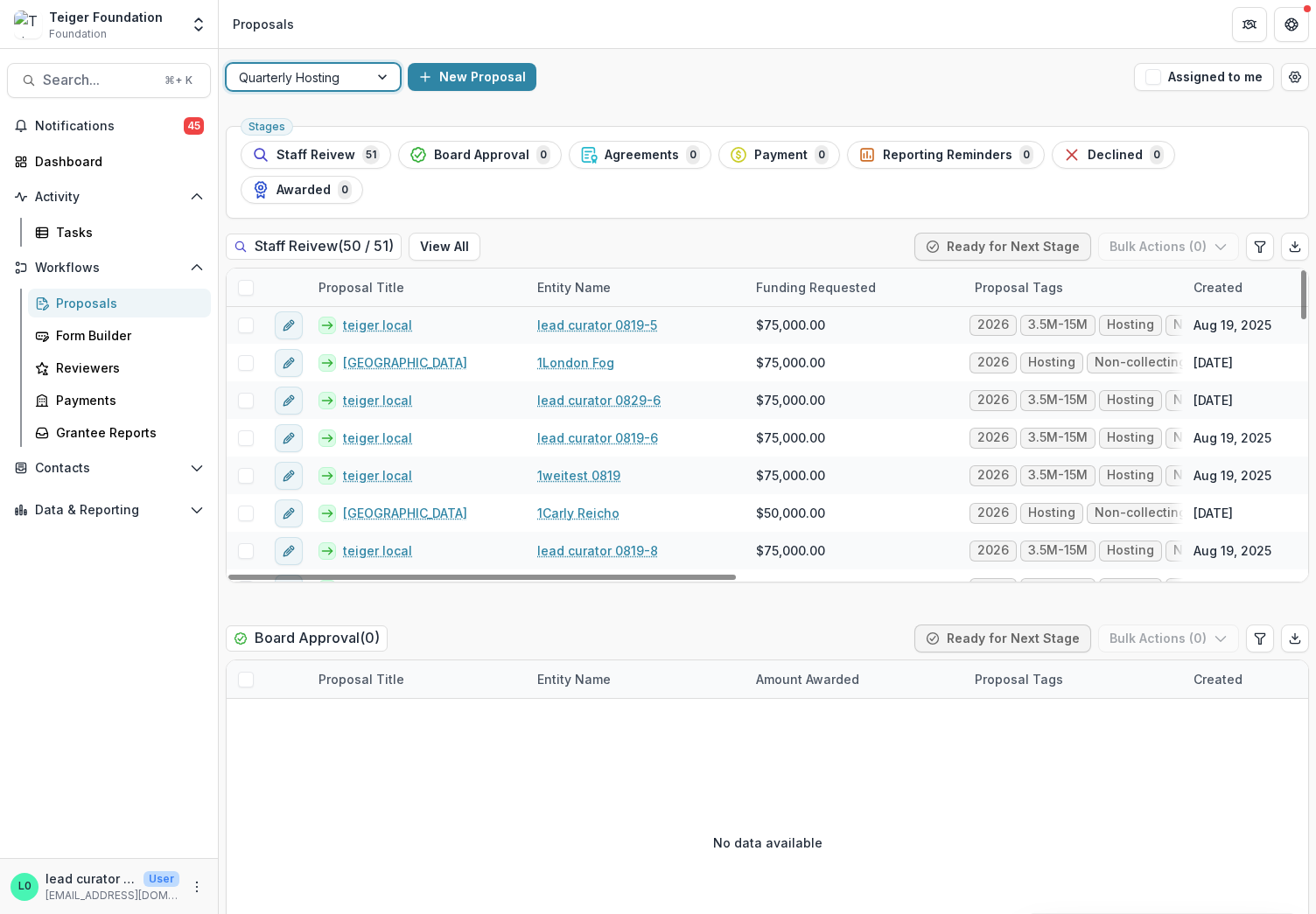
click at [596, 278] on div "Entity Name" at bounding box center [574, 287] width 94 height 18
click at [615, 296] on input at bounding box center [635, 292] width 210 height 28
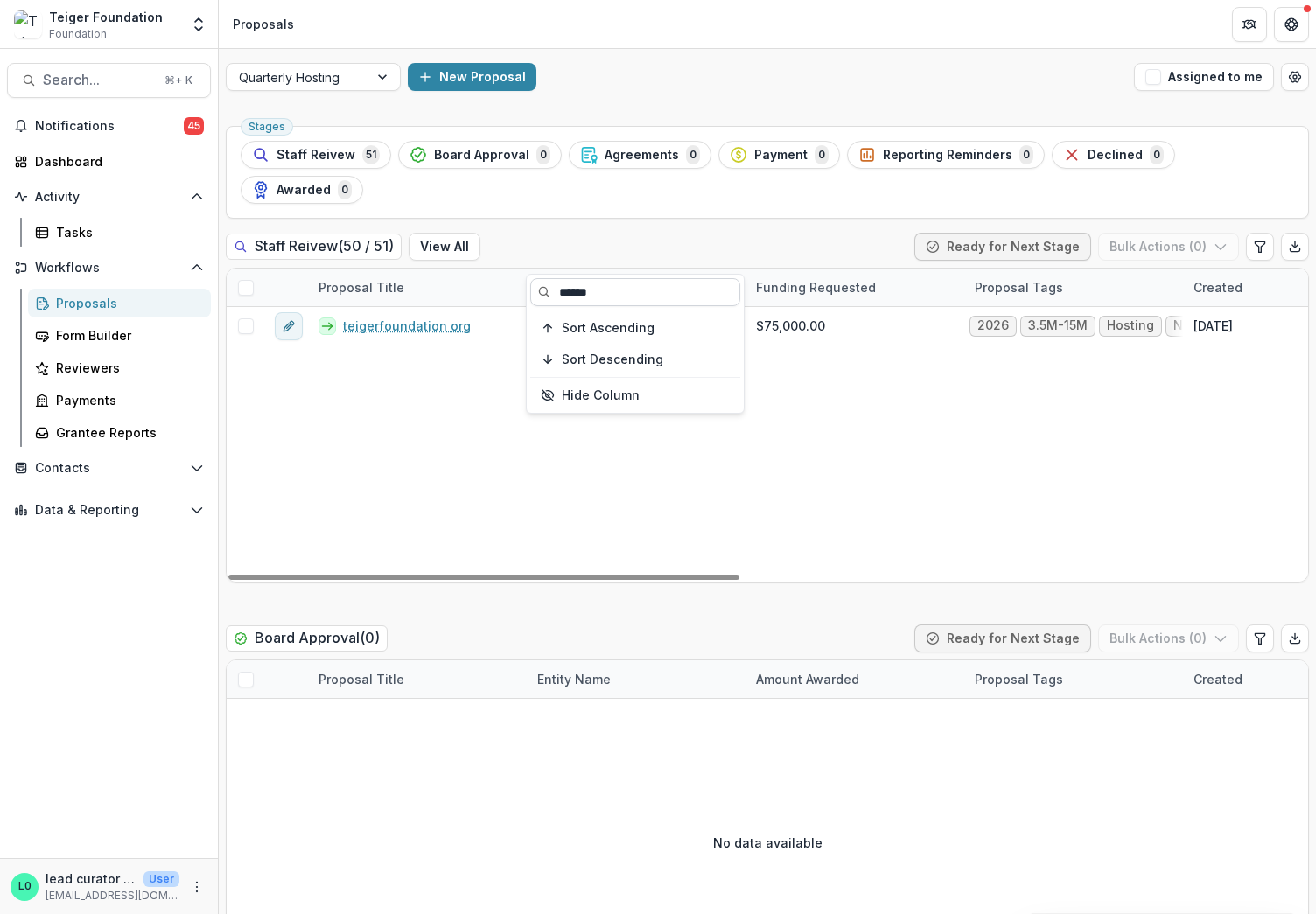
scroll to position [0, 0]
type input "******"
click at [80, 102] on div "Search... ⌘ + K Notifications 45 Dashboard Activity Tasks Workflows Proposals F…" at bounding box center [109, 482] width 219 height 866
click at [82, 93] on button "Search... ⌘ + K" at bounding box center [109, 80] width 203 height 35
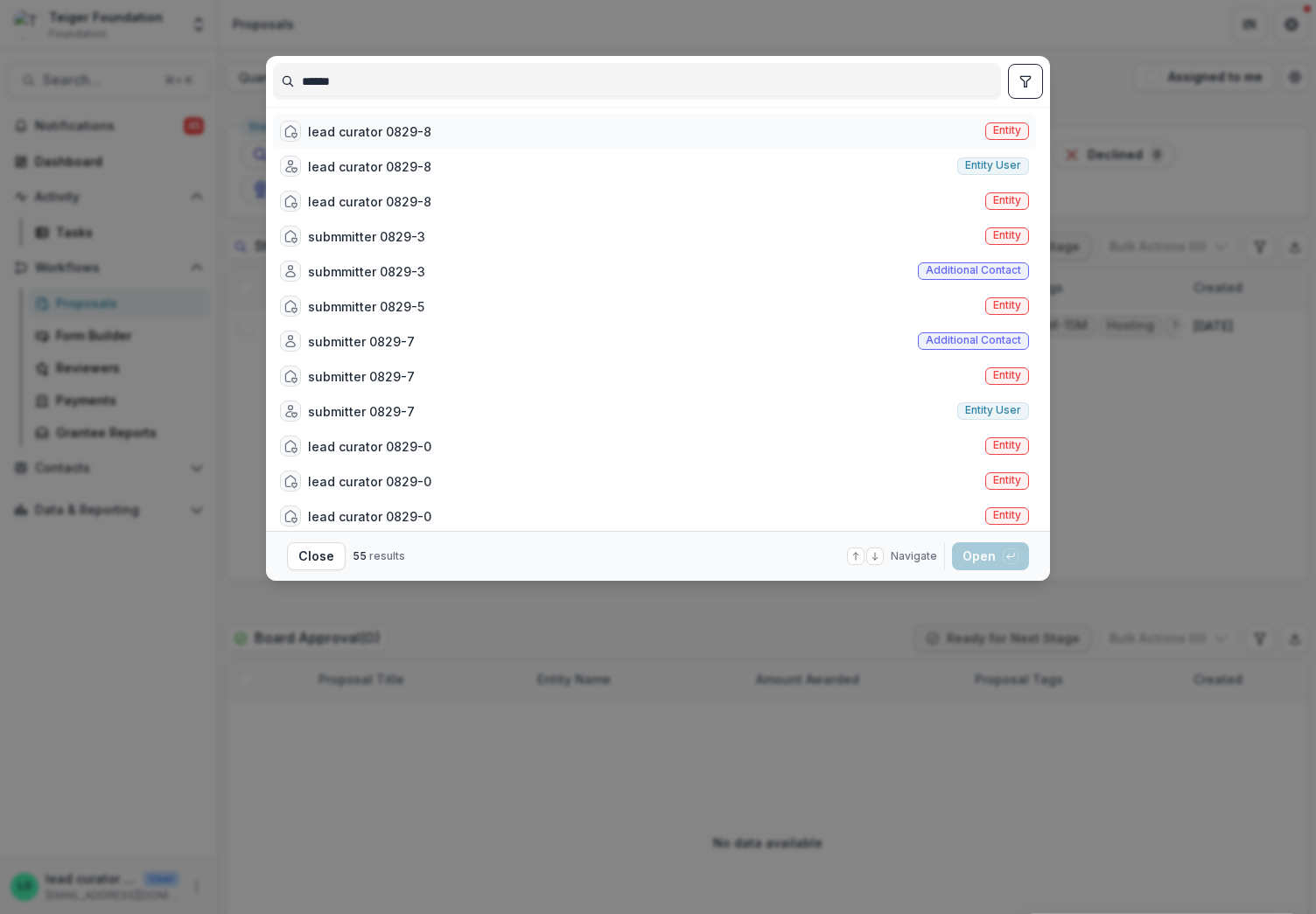
type input "******"
click at [431, 135] on div "lead curator 0829-8 Entity" at bounding box center [654, 131] width 763 height 35
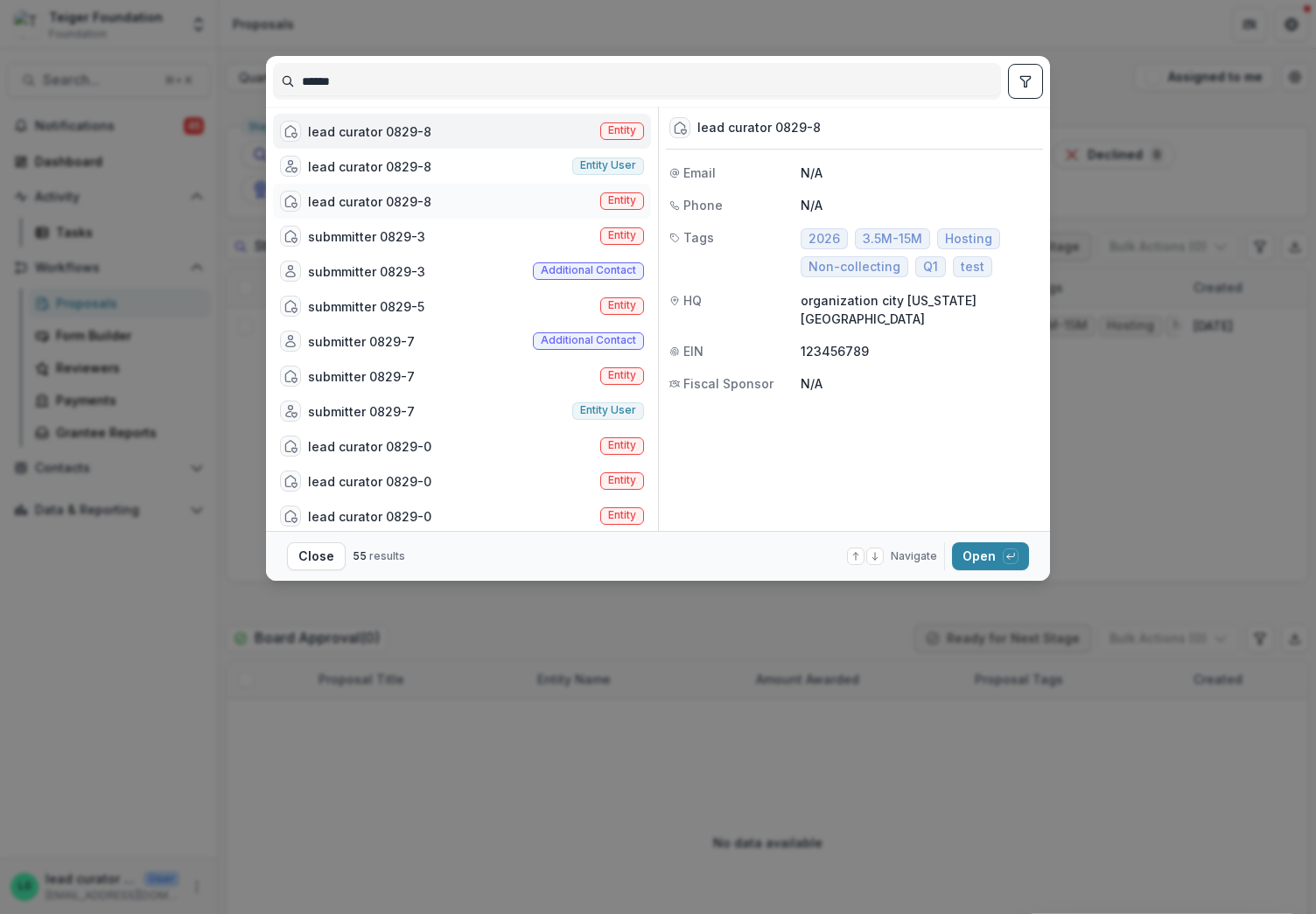
click at [388, 196] on div "lead curator 0829-8" at bounding box center [370, 202] width 124 height 18
click at [983, 553] on button "Open with enter key" at bounding box center [990, 556] width 77 height 28
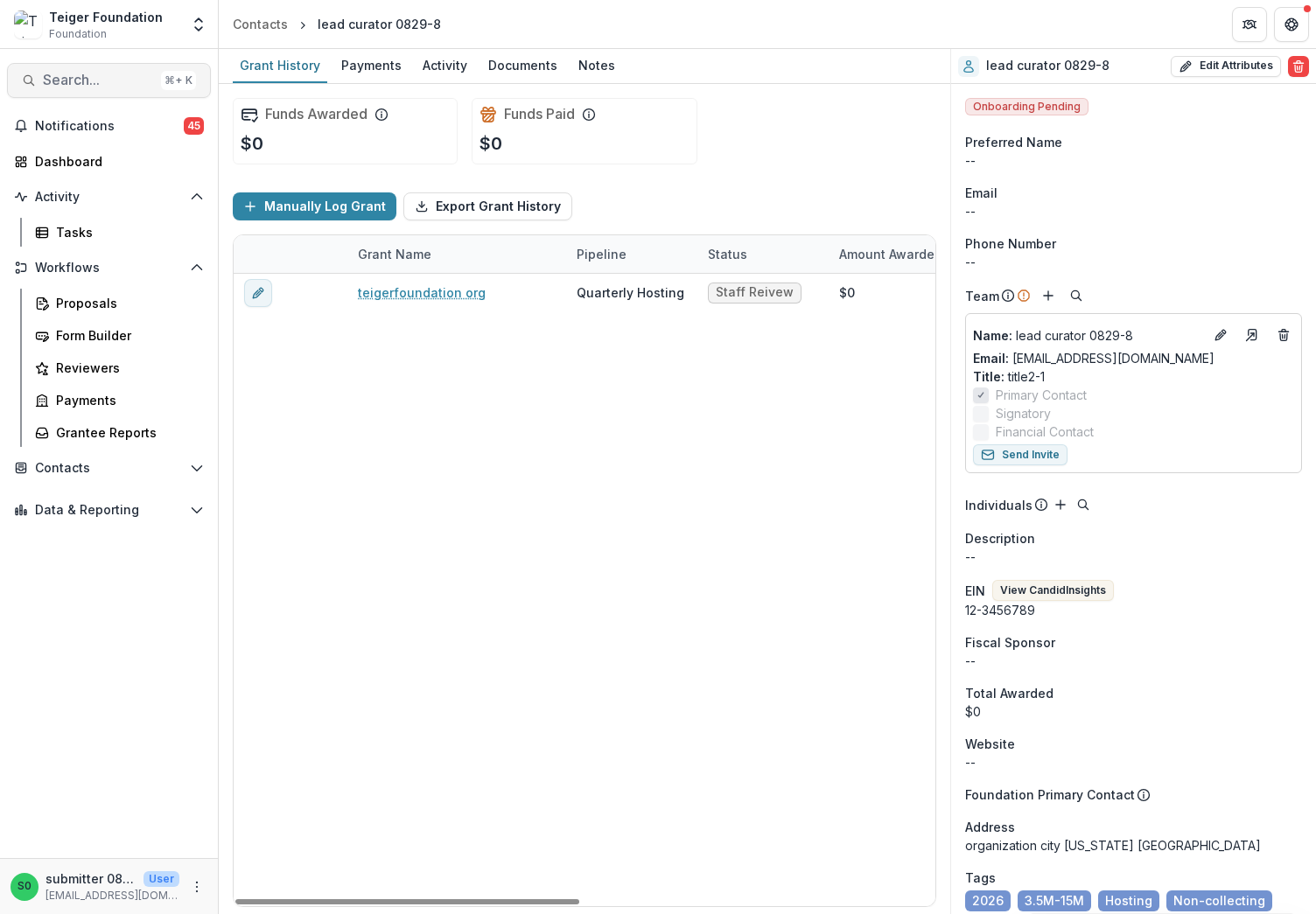
click at [109, 95] on button "Search... ⌘ + K" at bounding box center [109, 80] width 203 height 35
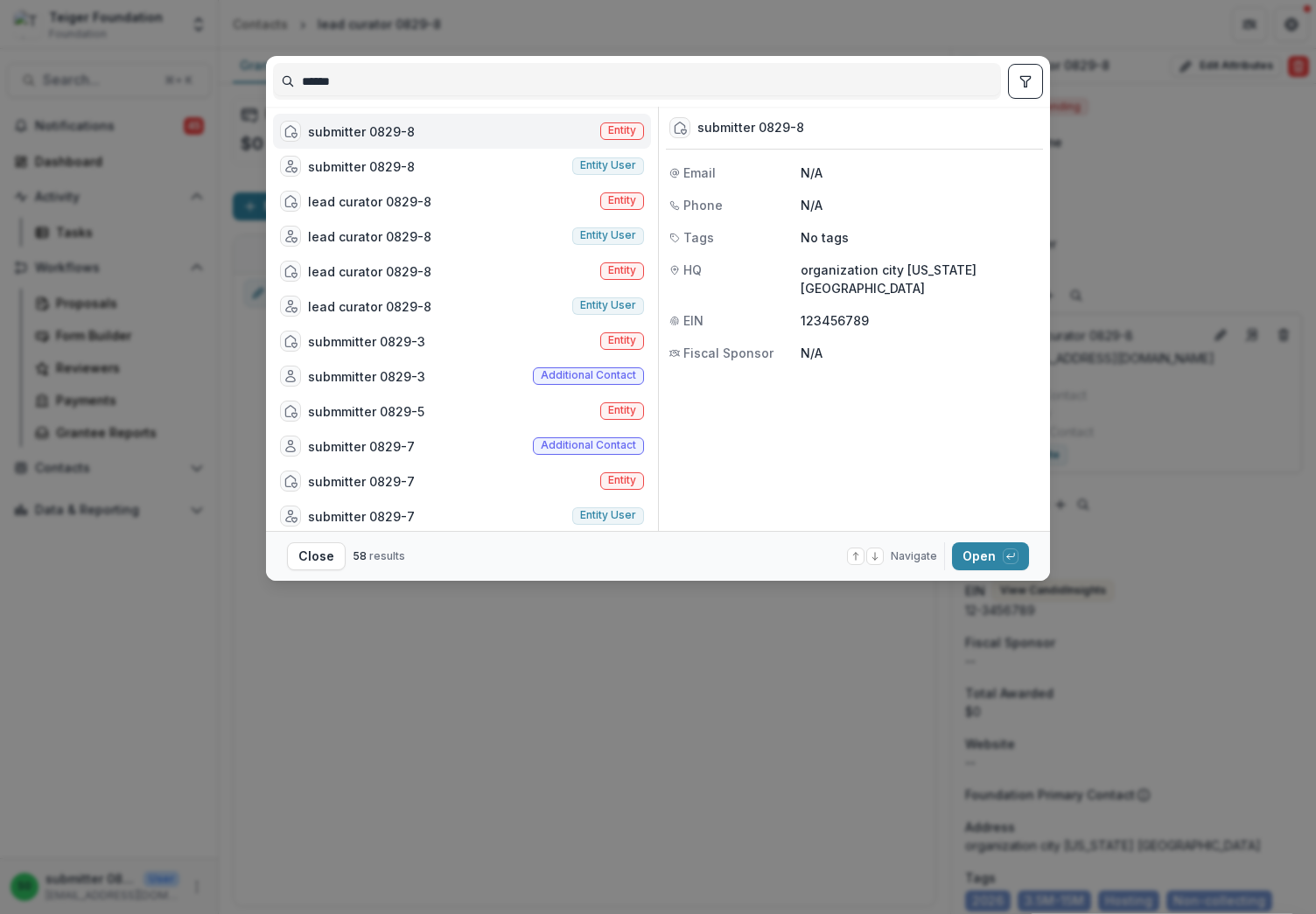
type input "******"
click at [366, 128] on div "submitter 0829-8" at bounding box center [361, 132] width 107 height 18
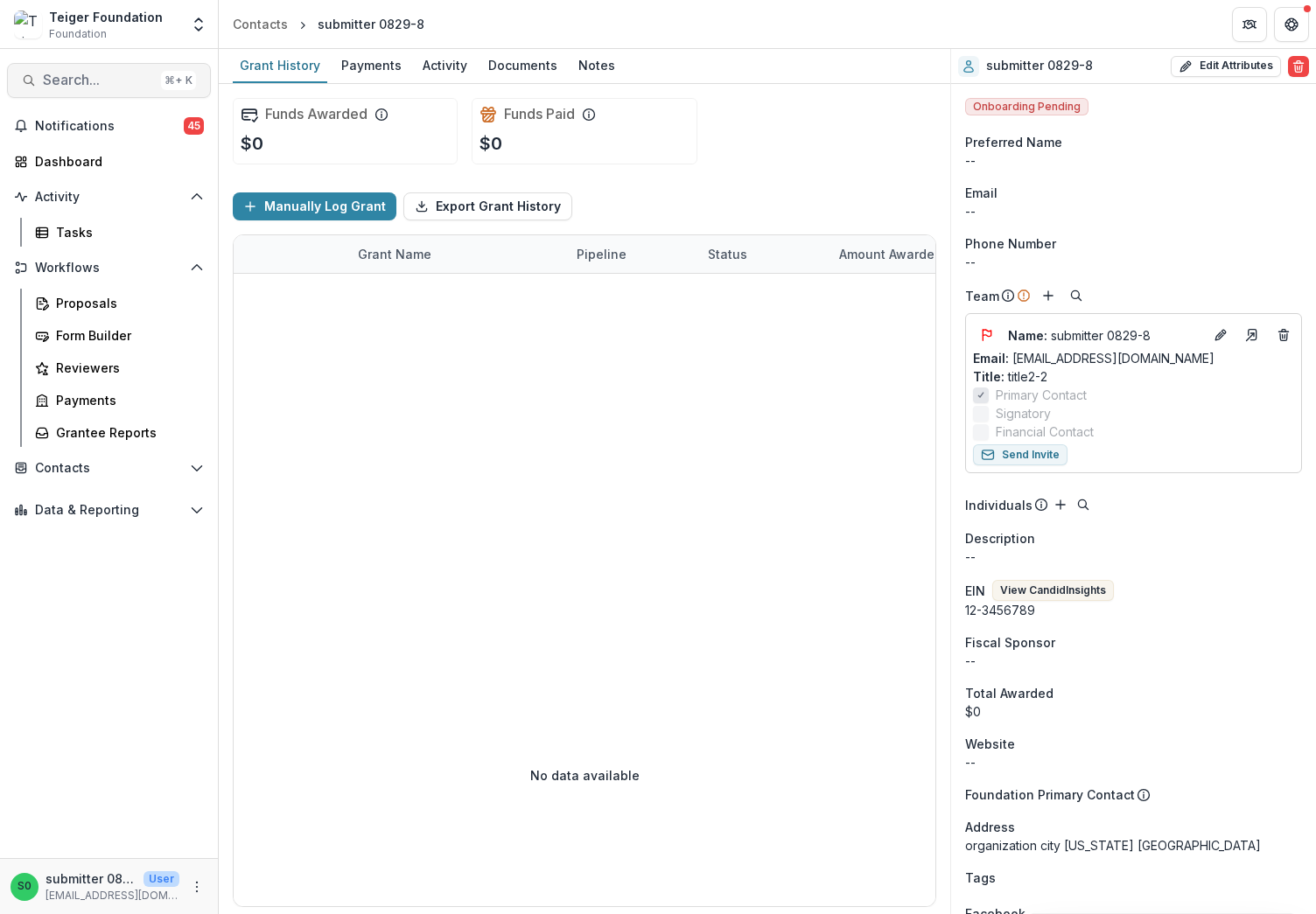
click at [101, 83] on span "Search..." at bounding box center [98, 80] width 111 height 16
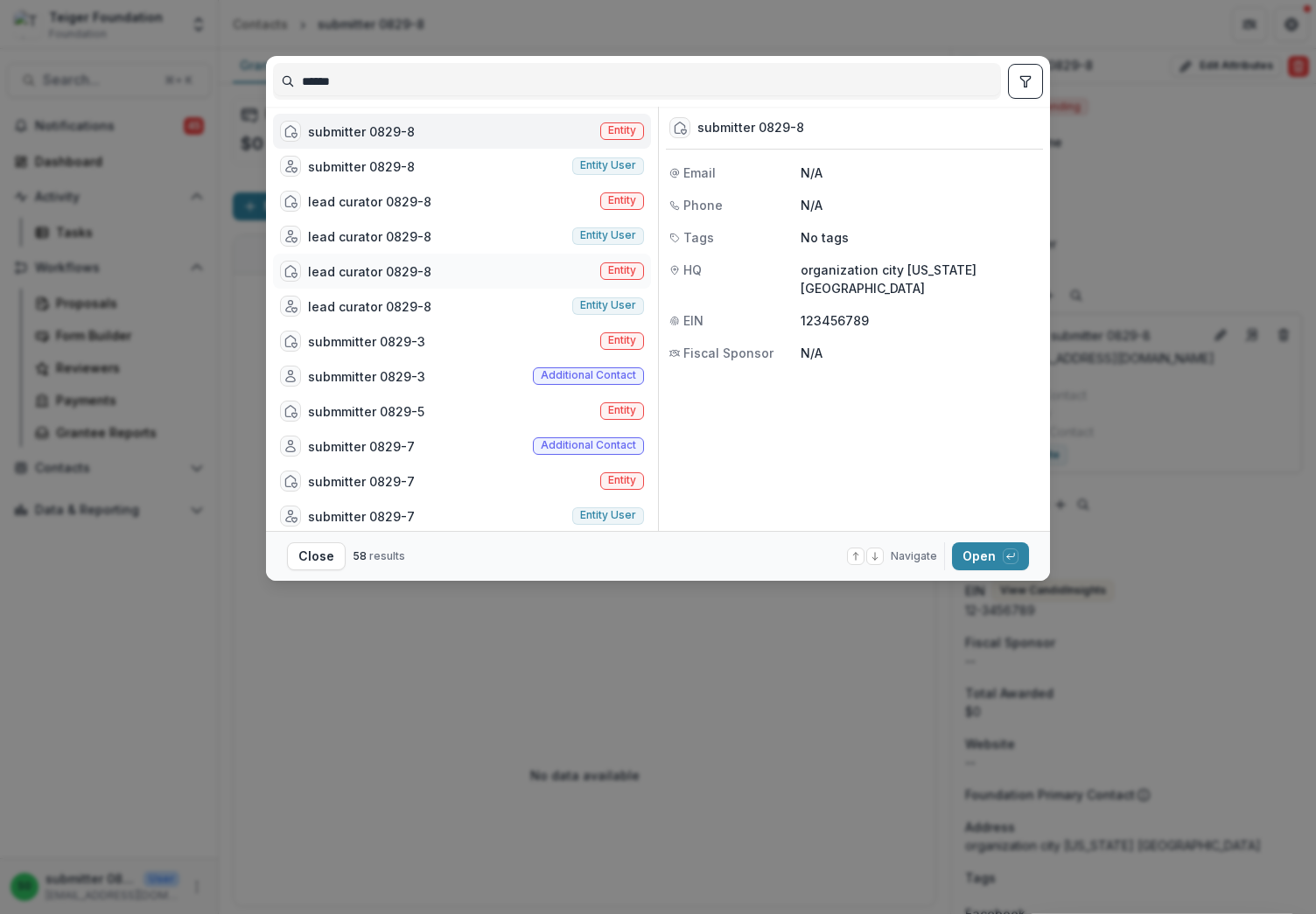
click at [411, 278] on div "lead curator 0829-8" at bounding box center [370, 272] width 124 height 18
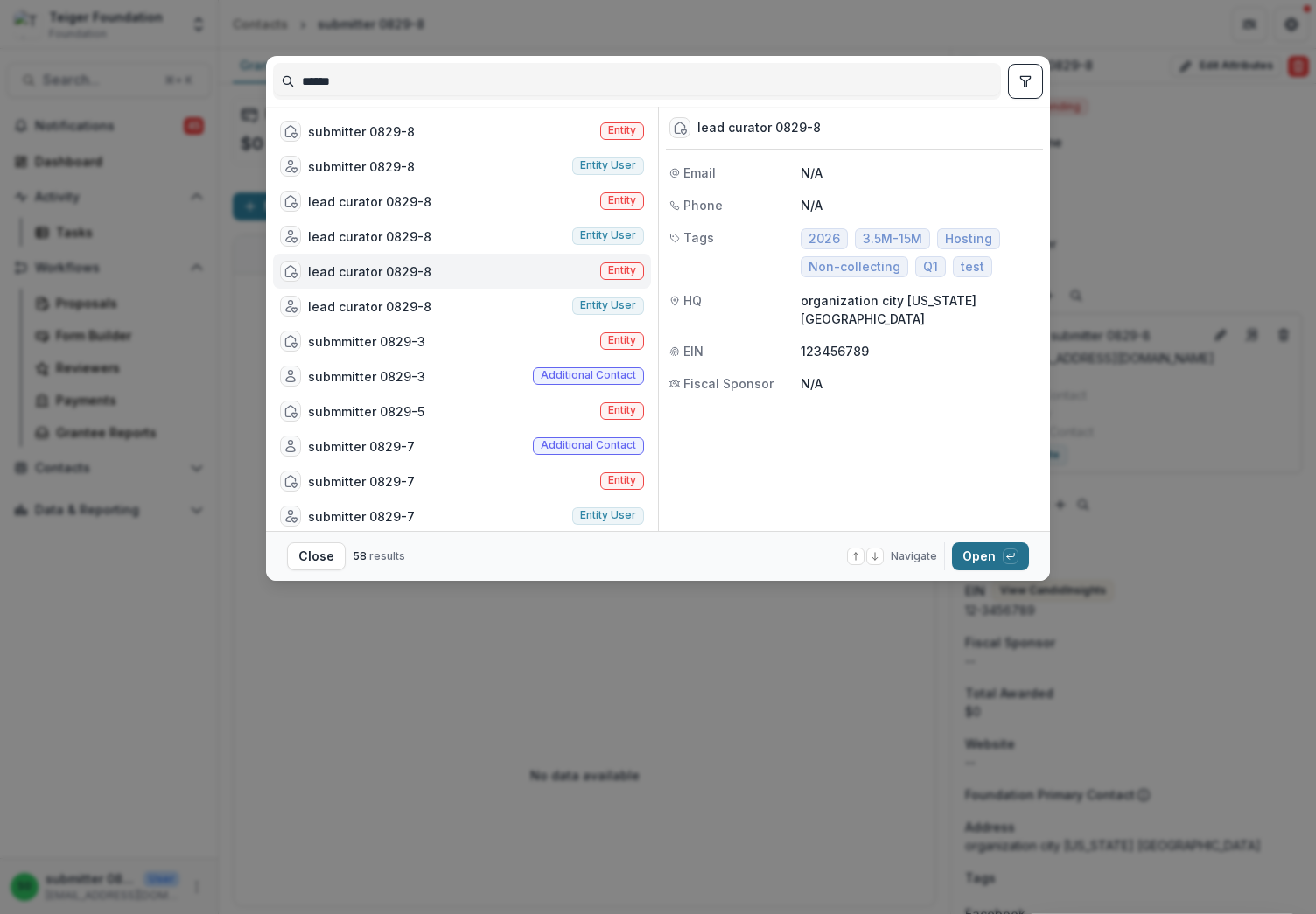
click at [962, 558] on button "Open with enter key" at bounding box center [990, 556] width 77 height 28
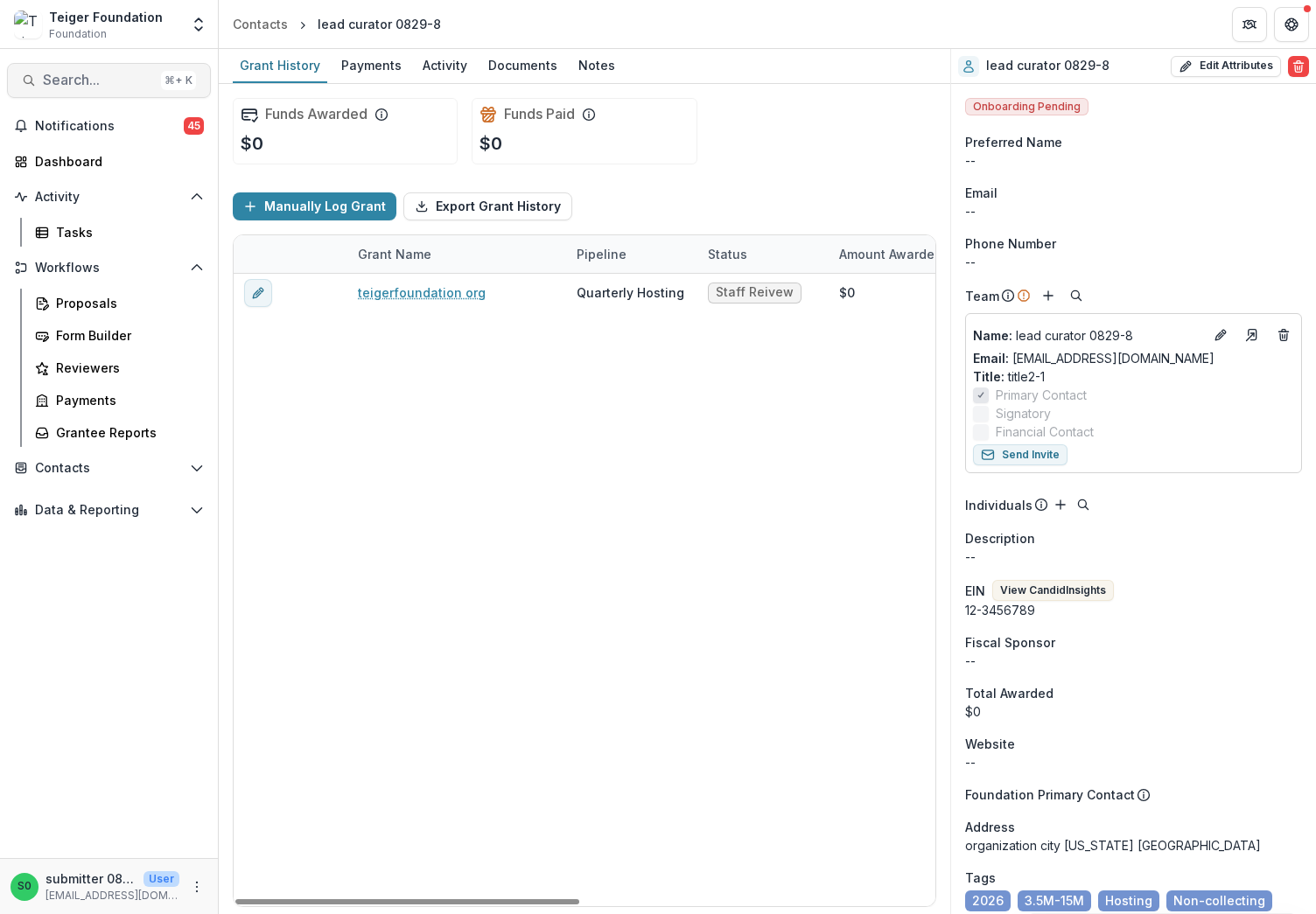
click at [97, 85] on span "Search..." at bounding box center [98, 80] width 111 height 16
click at [109, 84] on span "Search..." at bounding box center [98, 80] width 111 height 16
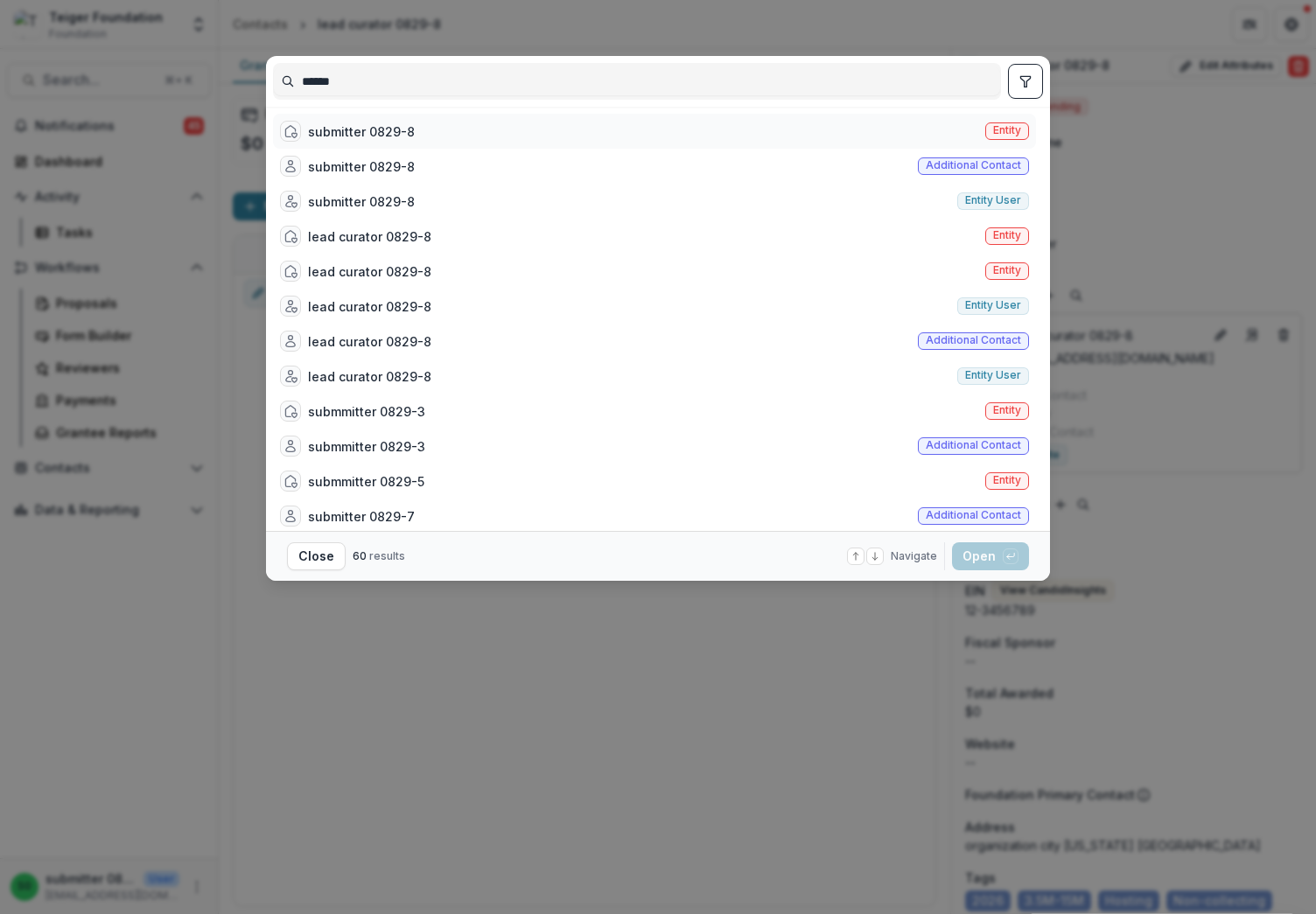
type input "******"
click at [405, 138] on div "submitter 0829-8" at bounding box center [361, 132] width 107 height 18
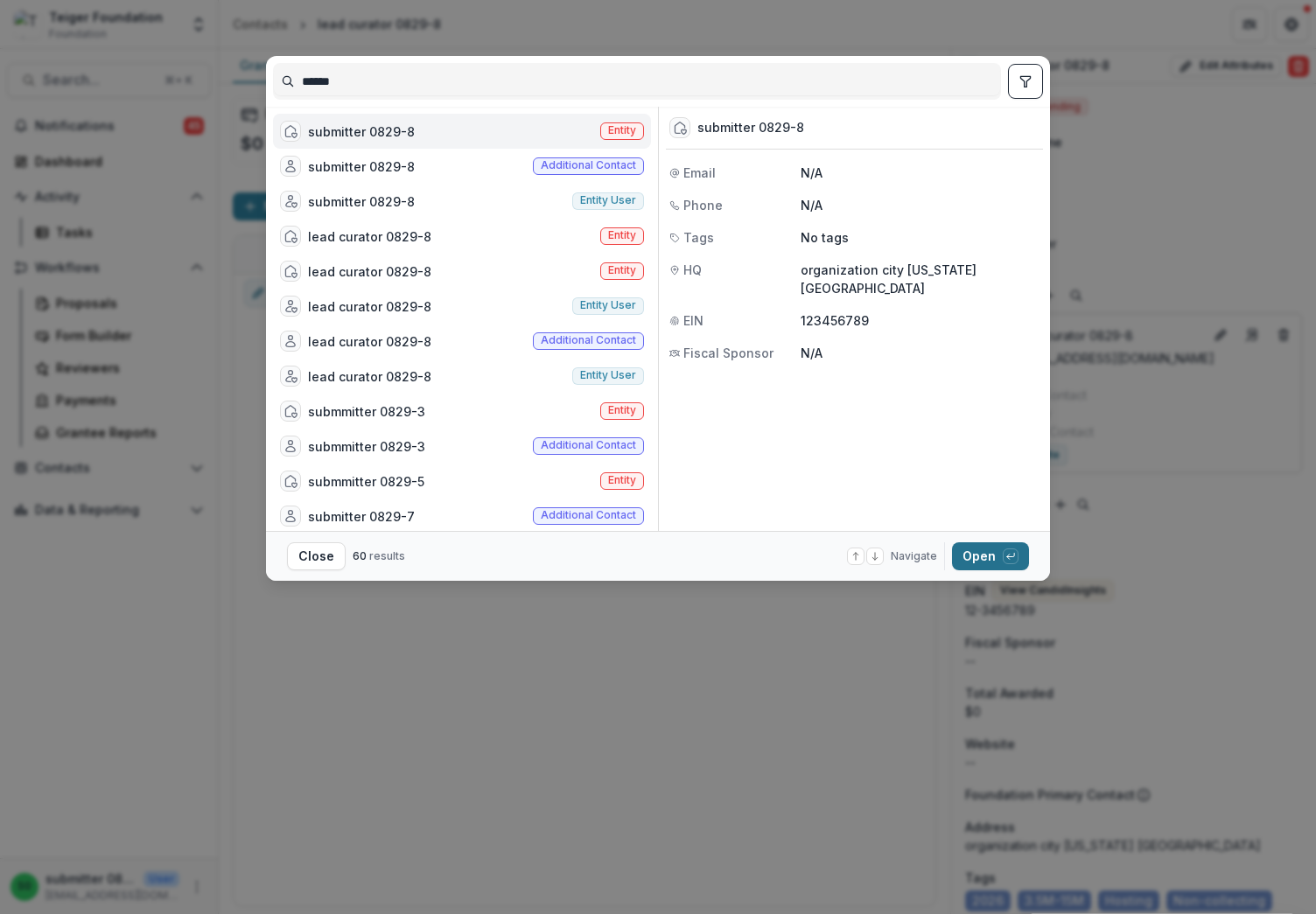
click at [969, 558] on button "Open with enter key" at bounding box center [990, 556] width 77 height 28
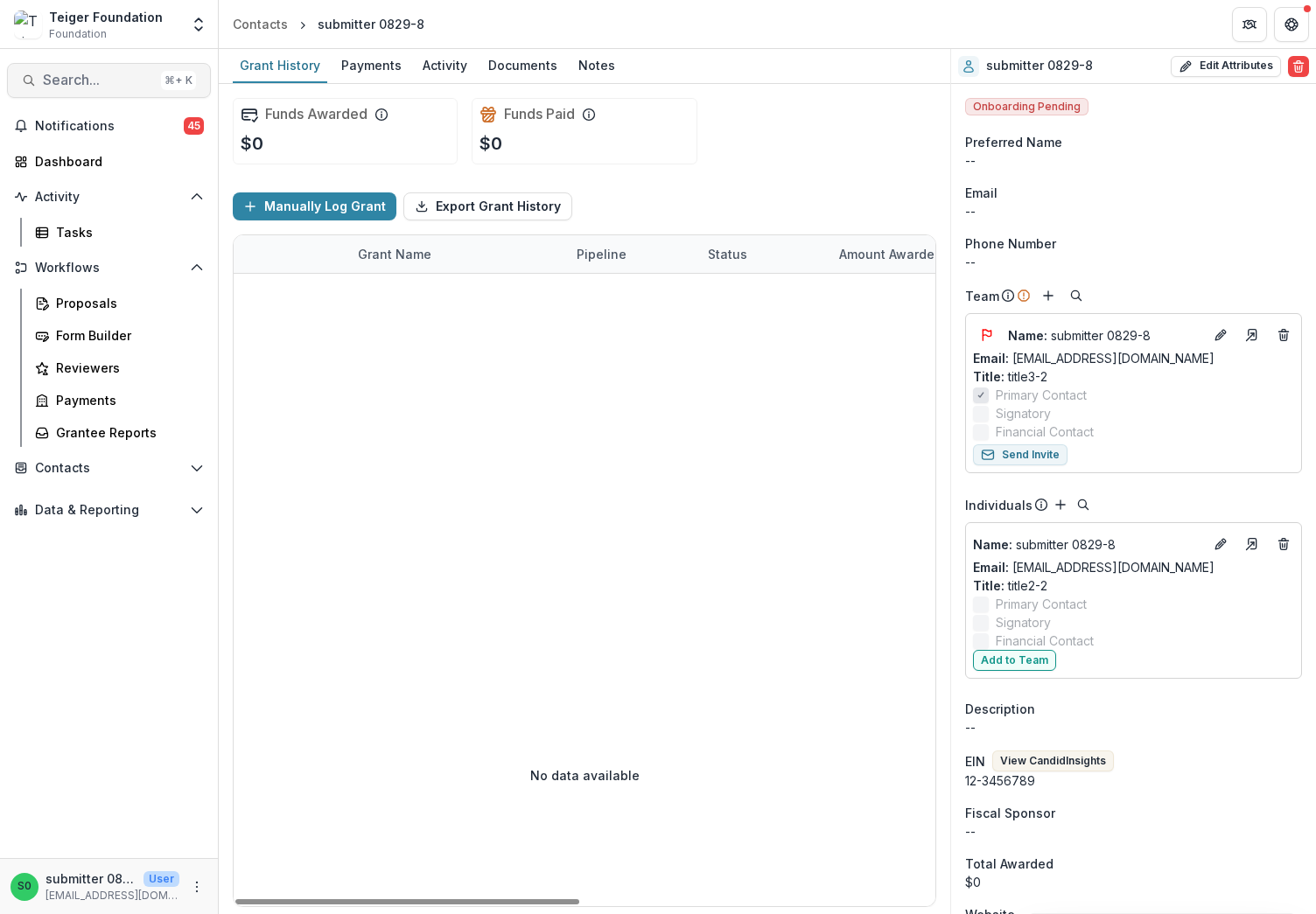
click at [90, 84] on span "Search..." at bounding box center [98, 80] width 111 height 16
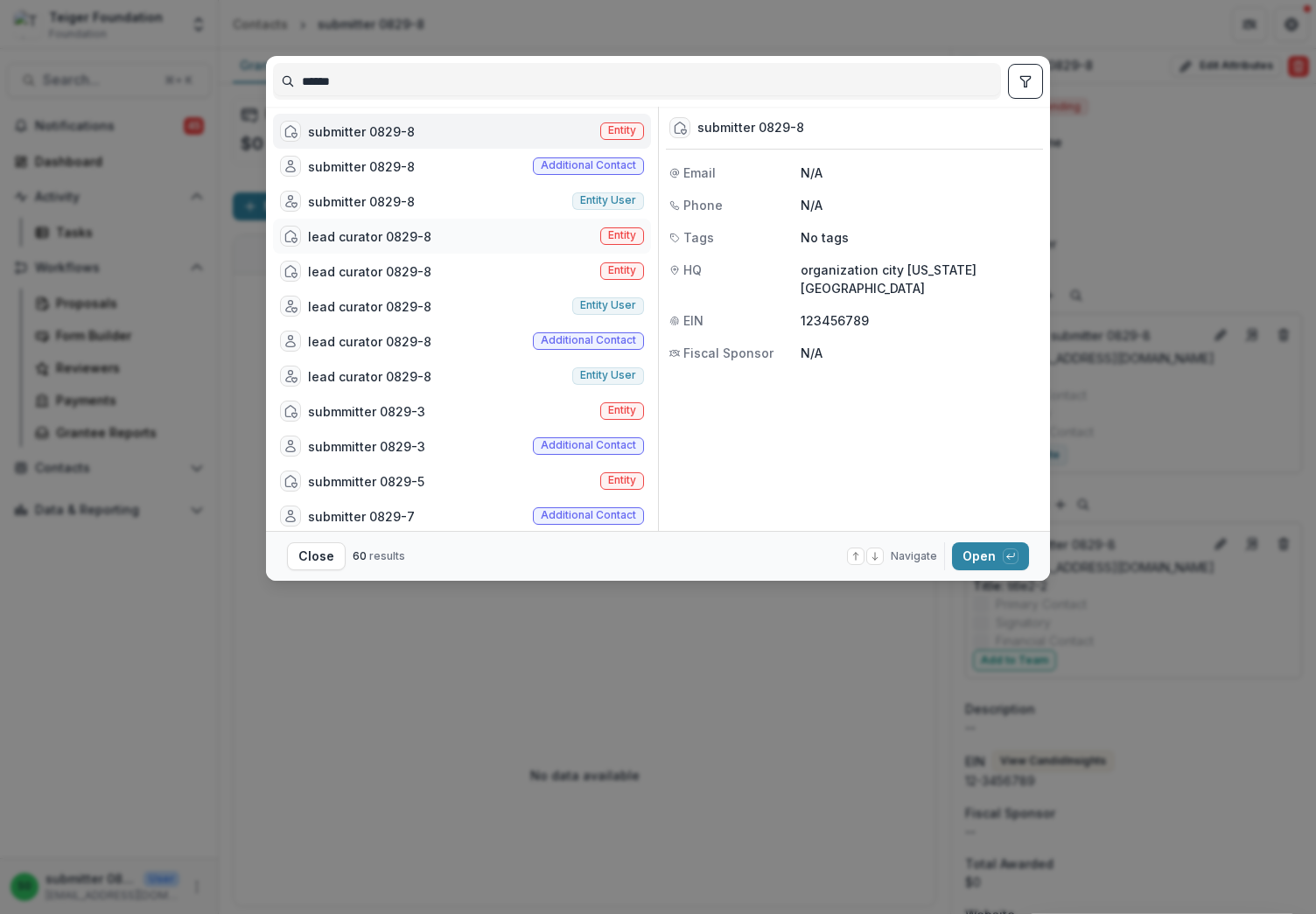
click at [476, 235] on div "lead curator 0829-8 Entity" at bounding box center [461, 236] width 378 height 35
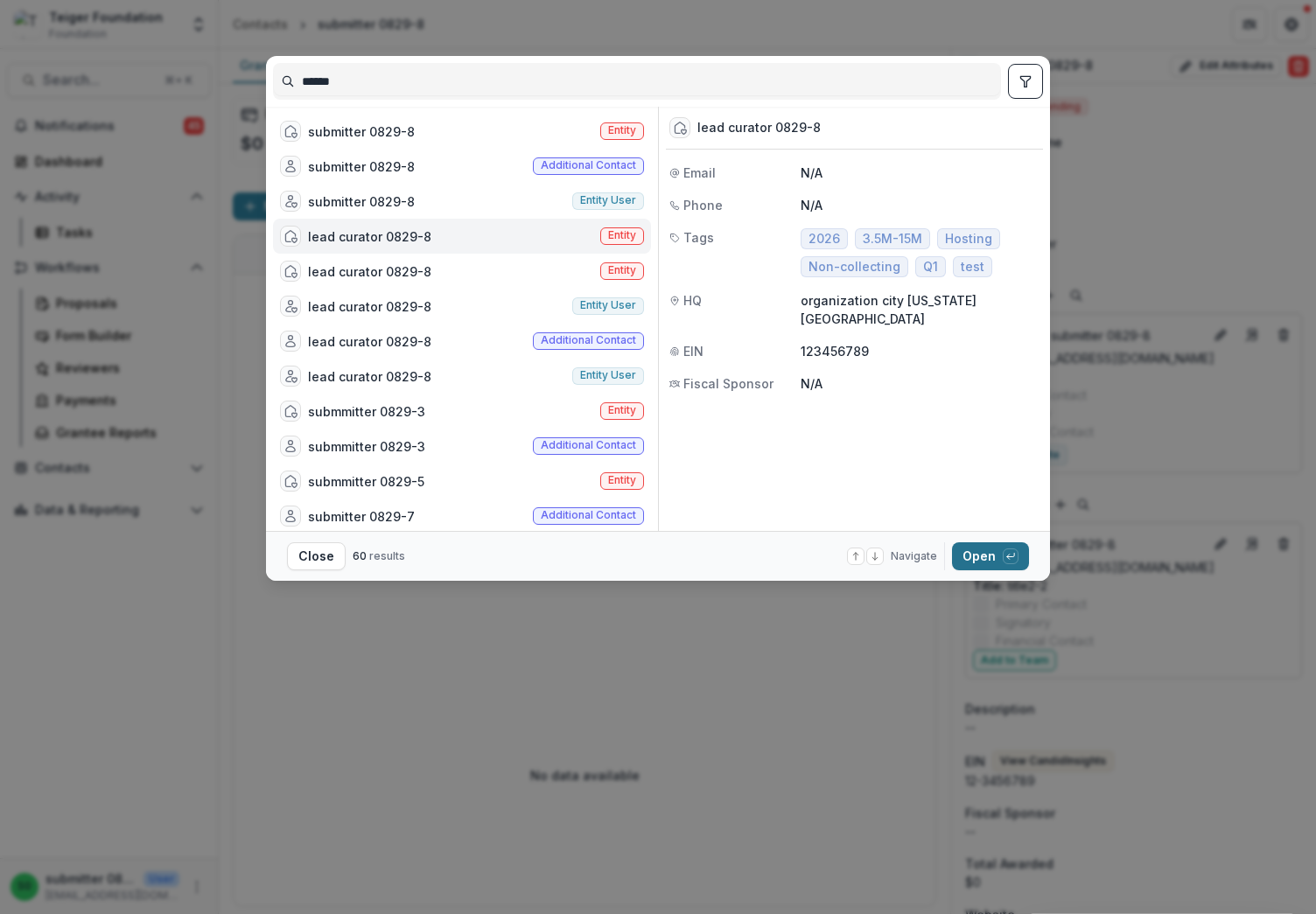
click at [970, 543] on button "Open with enter key" at bounding box center [990, 556] width 77 height 28
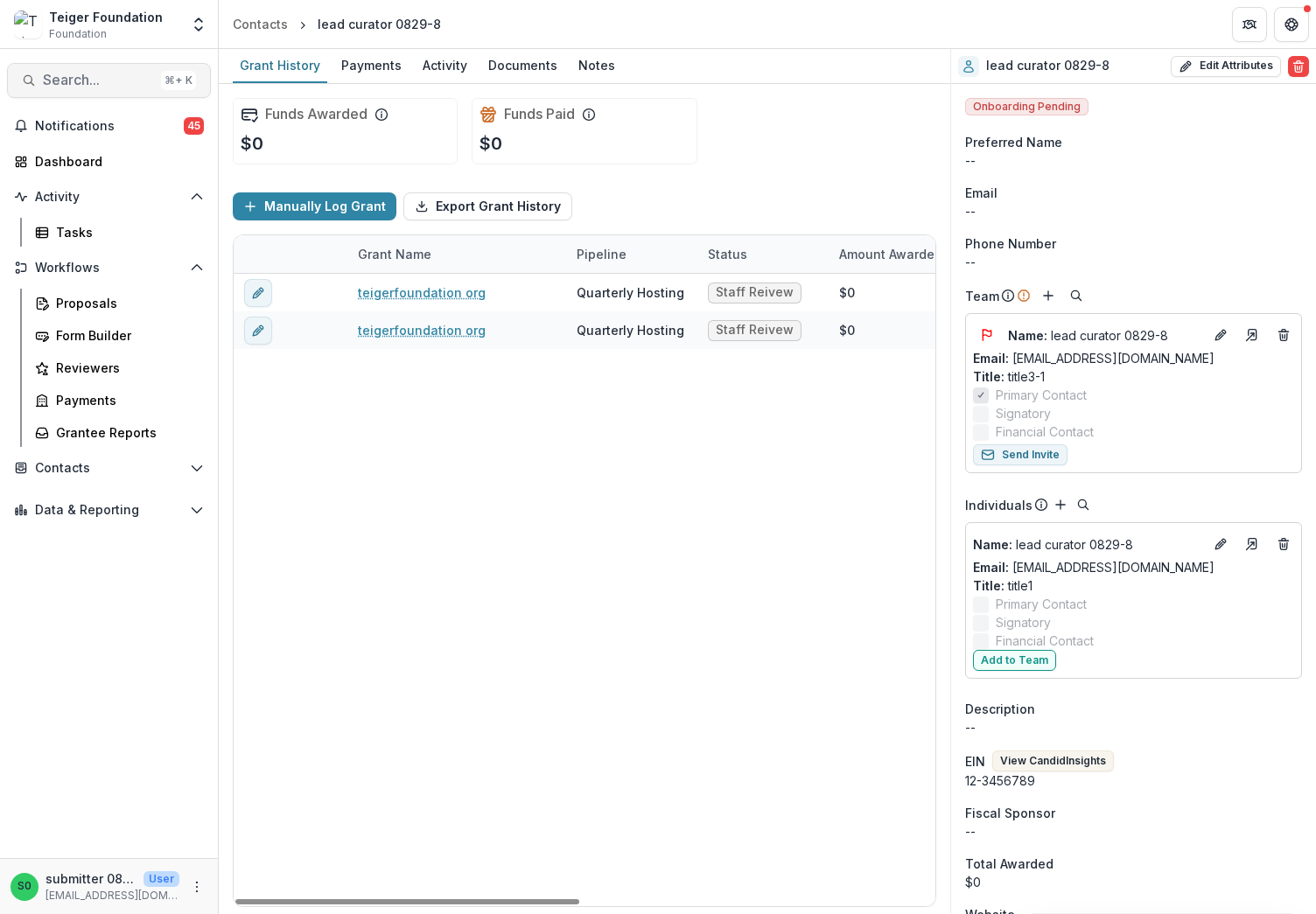
click at [110, 89] on button "Search... ⌘ + K" at bounding box center [109, 80] width 203 height 35
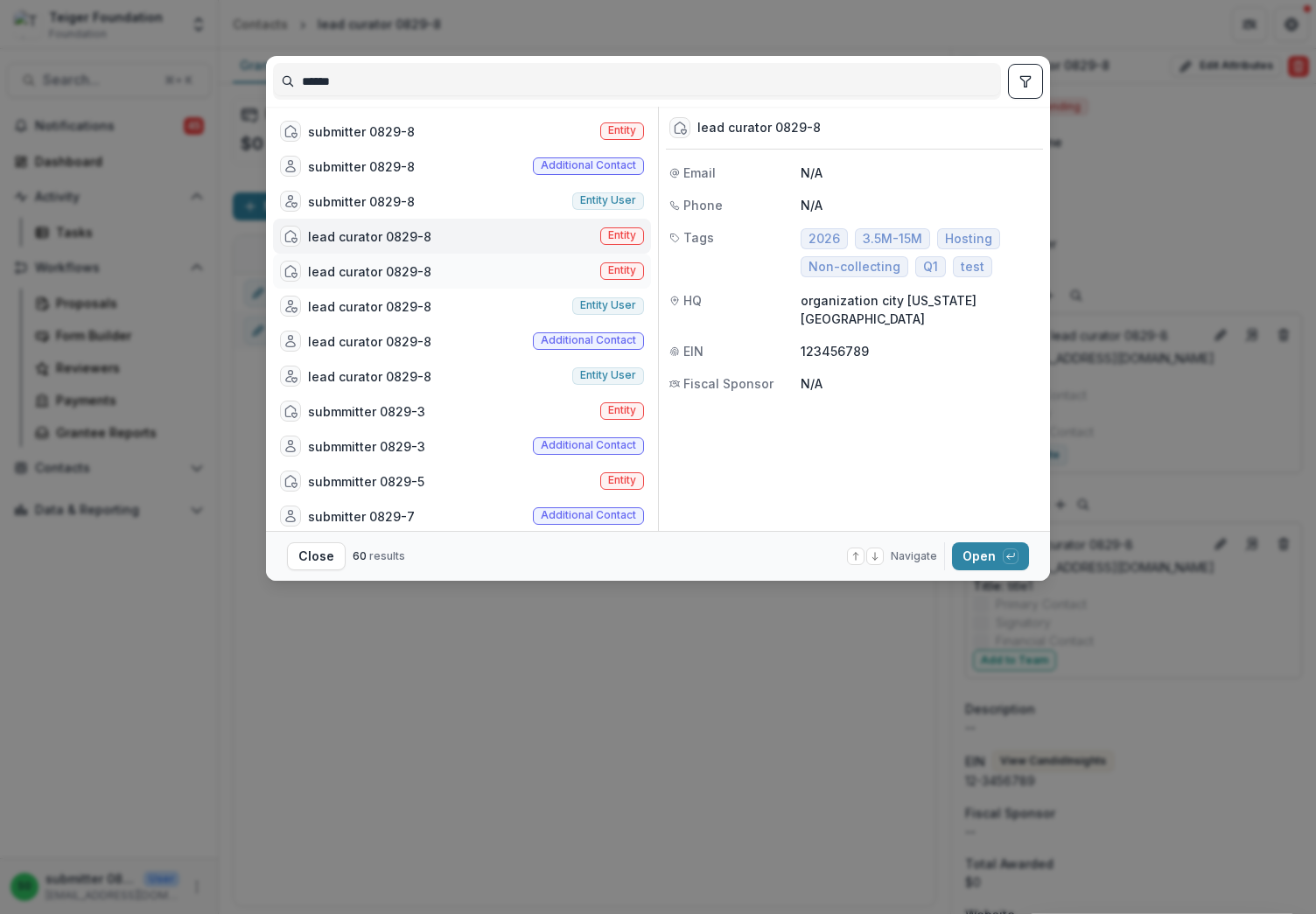
click at [440, 273] on div "lead curator 0829-8 Entity" at bounding box center [461, 271] width 378 height 35
click at [985, 558] on button "Open with enter key" at bounding box center [990, 556] width 77 height 28
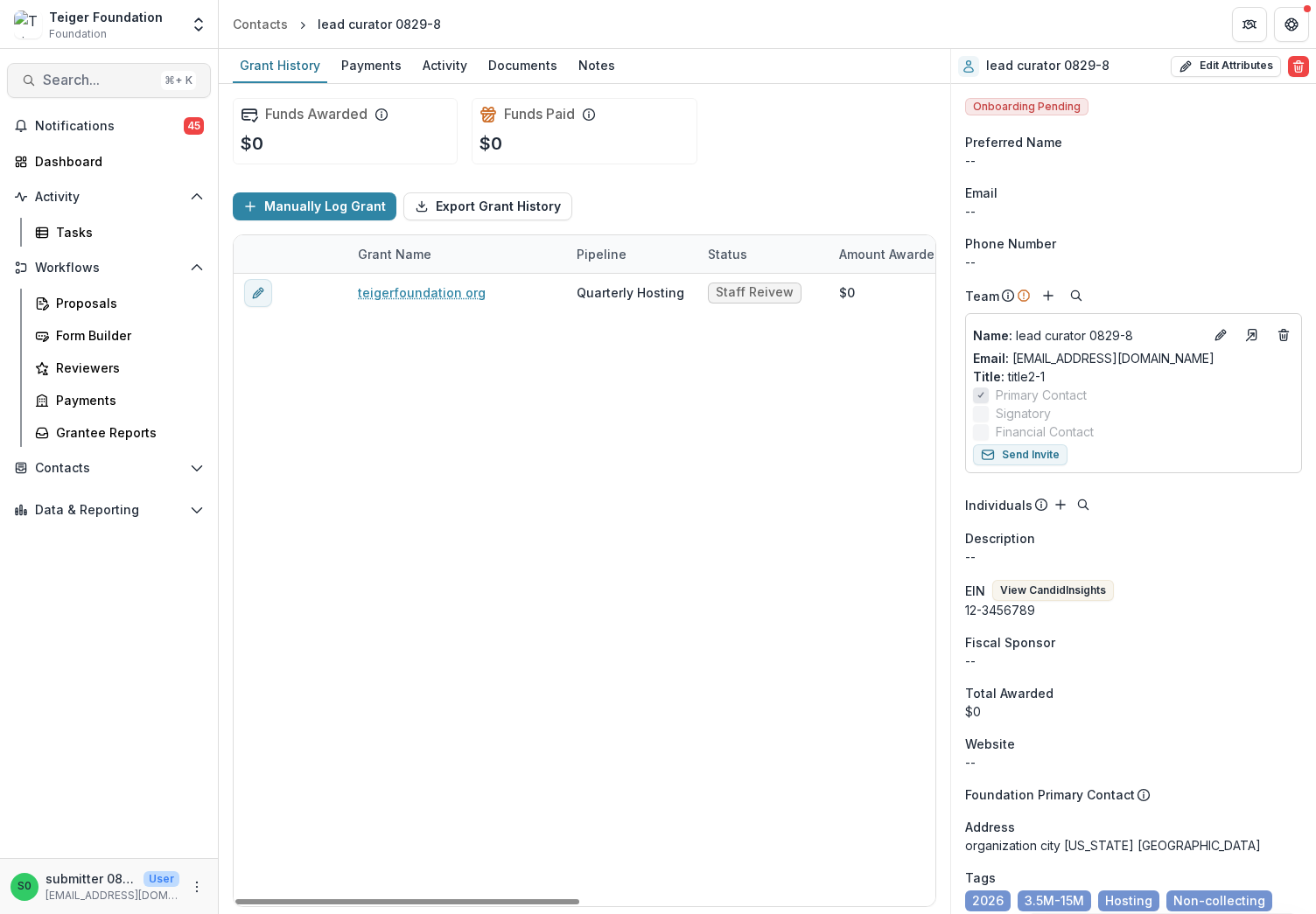
click at [84, 80] on span "Search..." at bounding box center [98, 80] width 111 height 16
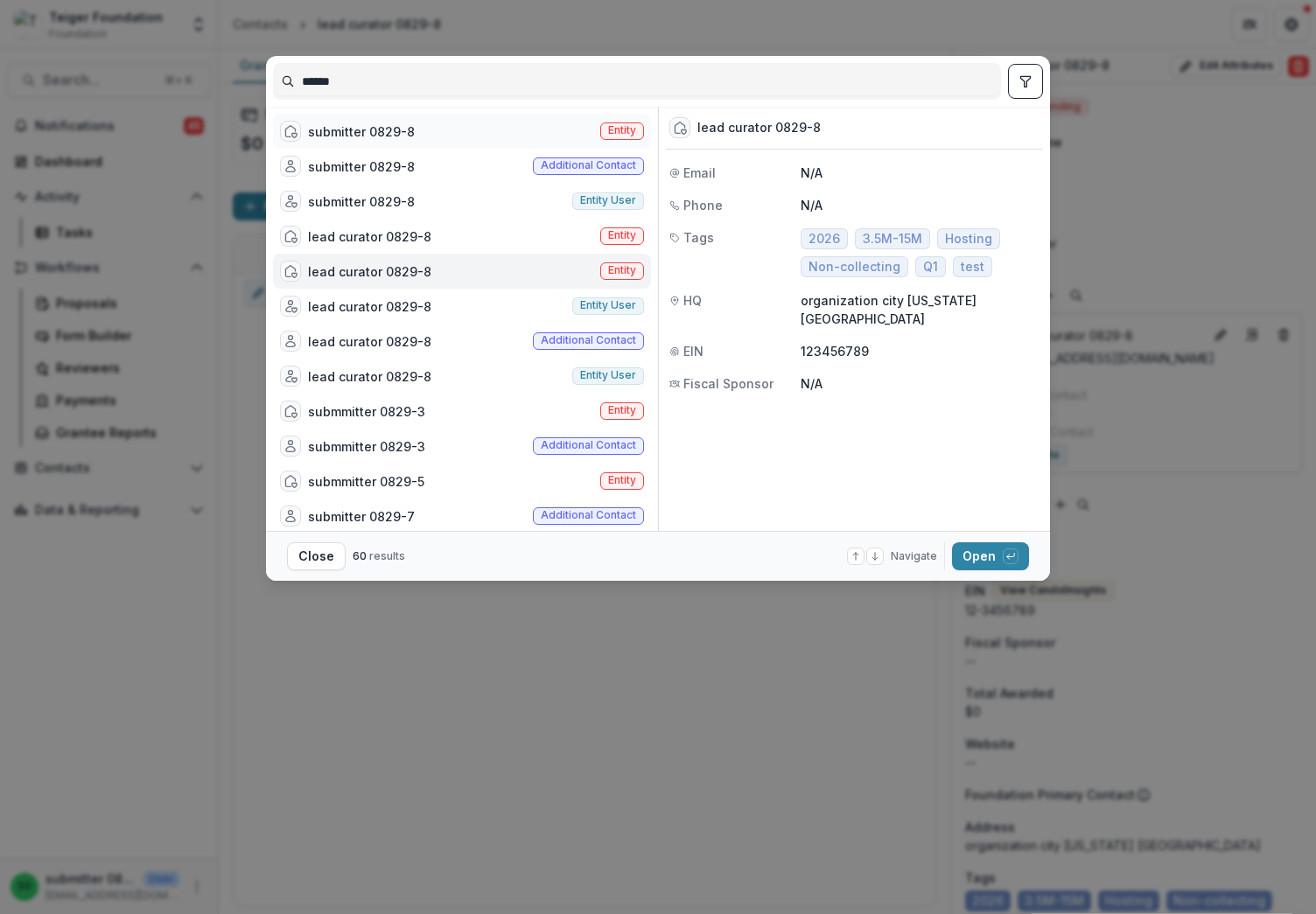
click at [395, 136] on div "submitter 0829-8" at bounding box center [361, 132] width 107 height 18
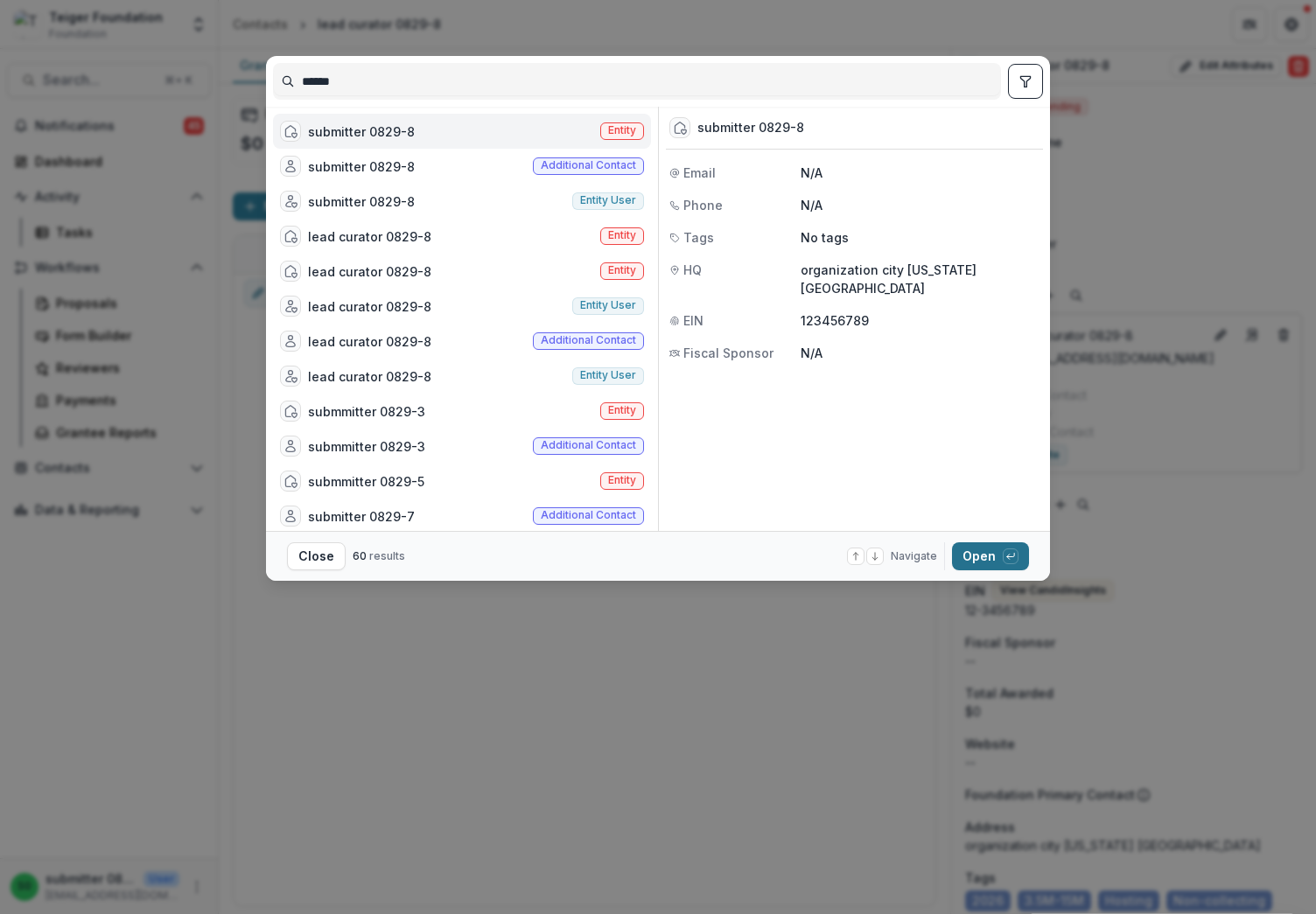
click at [985, 551] on button "Open with enter key" at bounding box center [990, 556] width 77 height 28
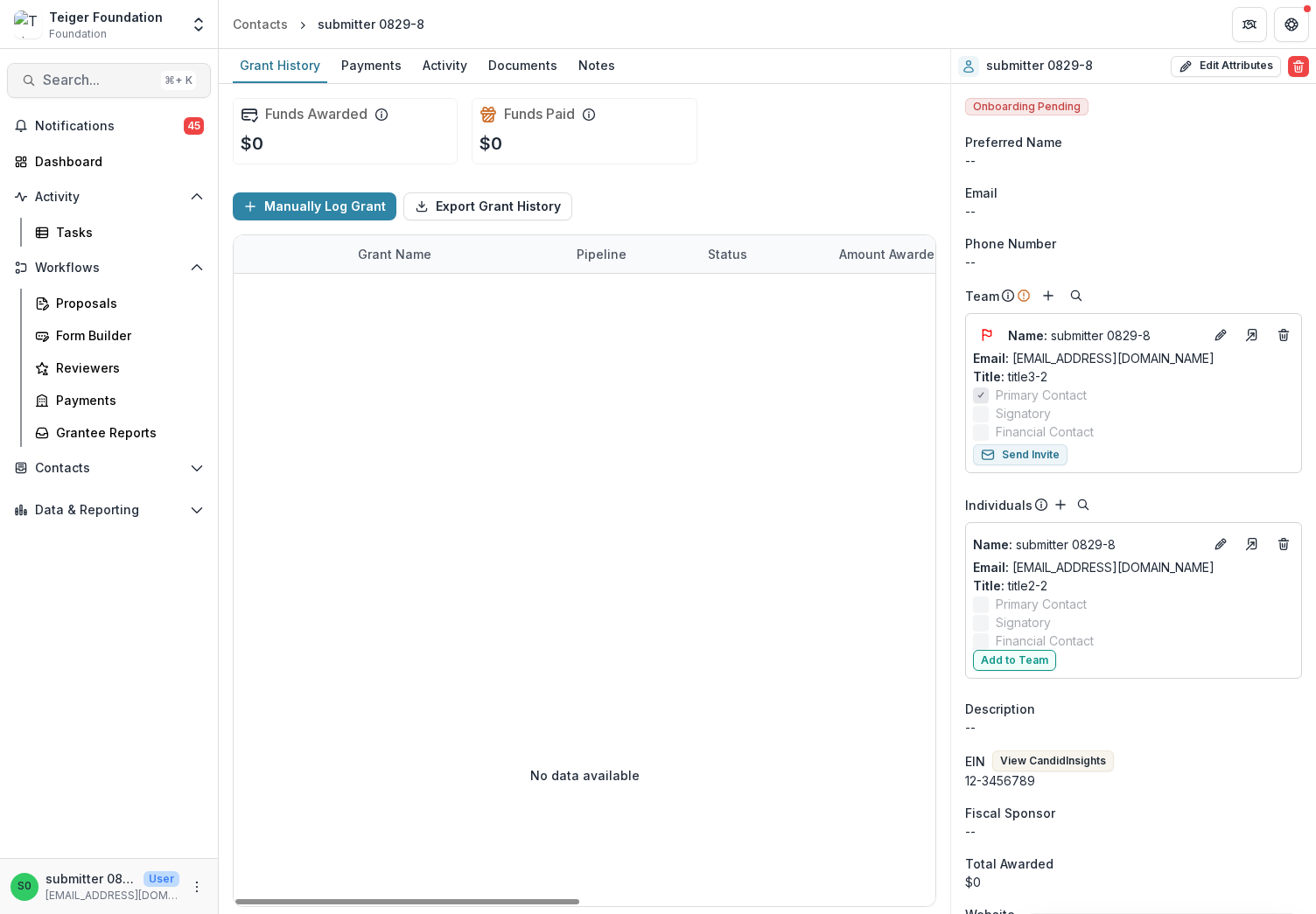
click at [115, 87] on span "Search..." at bounding box center [98, 80] width 111 height 16
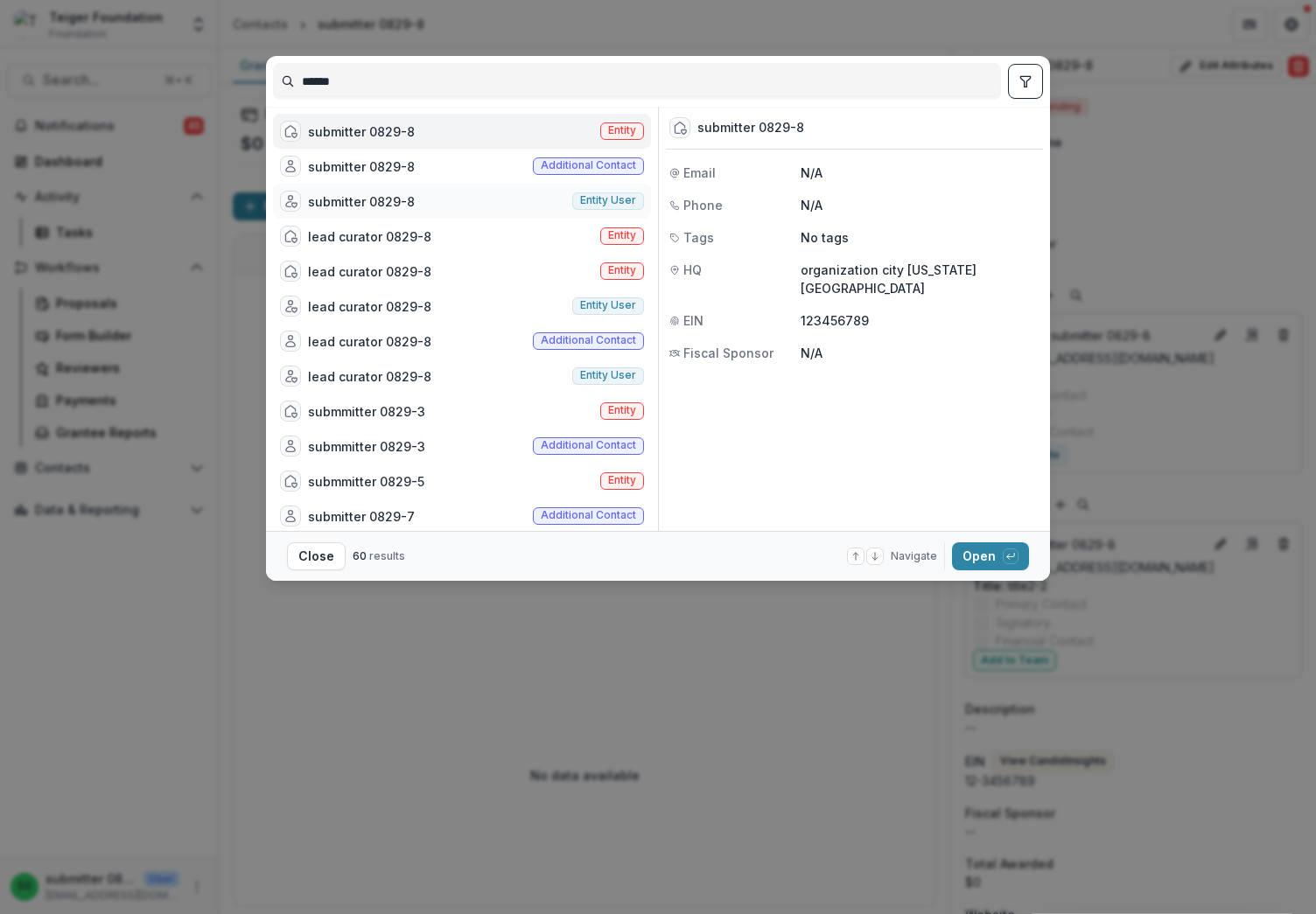
drag, startPoint x: 415, startPoint y: 206, endPoint x: 406, endPoint y: 217, distance: 14.2
click at [406, 217] on div "submitter 0829-8 Entity user" at bounding box center [461, 201] width 378 height 35
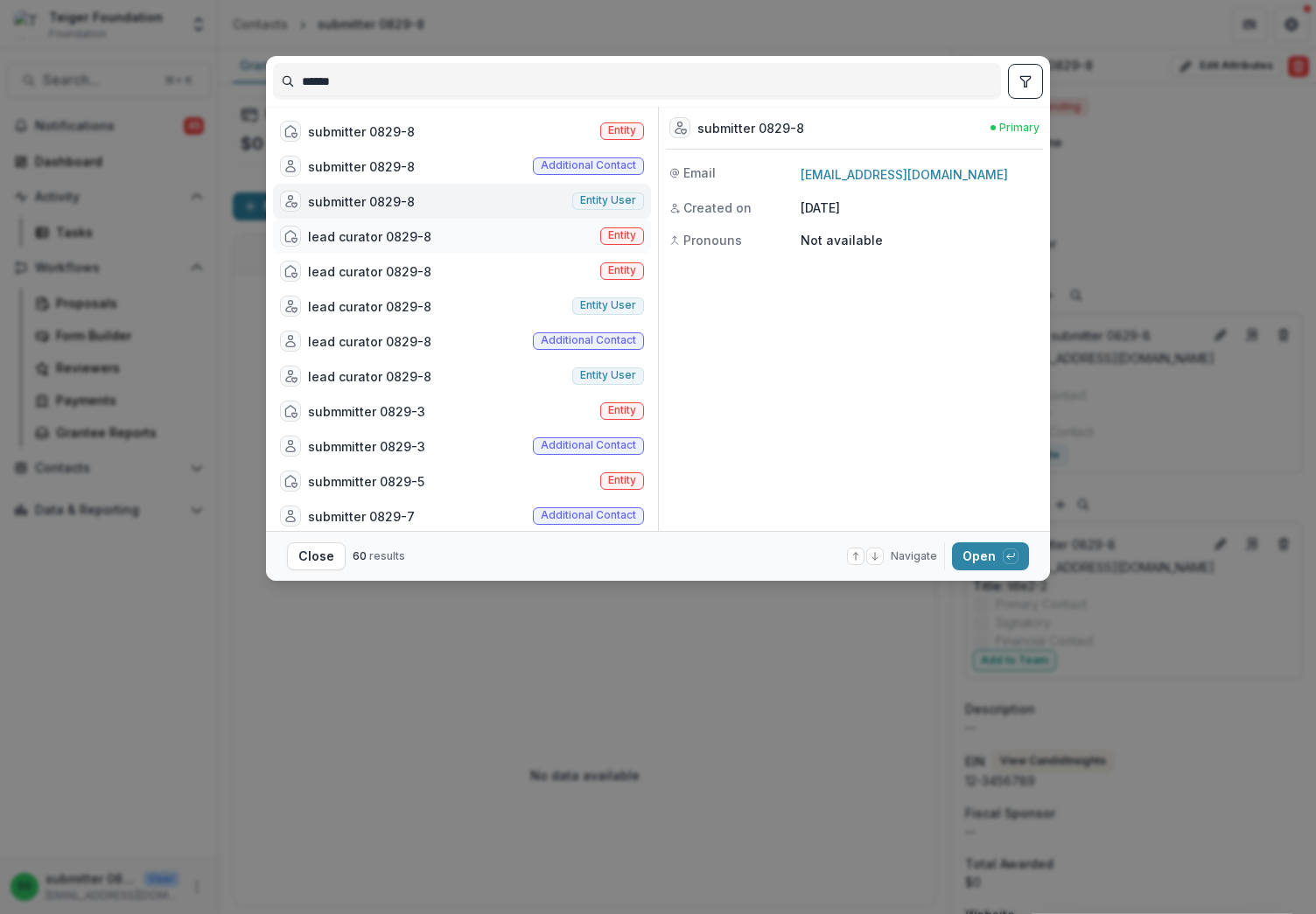
click at [395, 243] on div "lead curator 0829-8" at bounding box center [370, 236] width 124 height 18
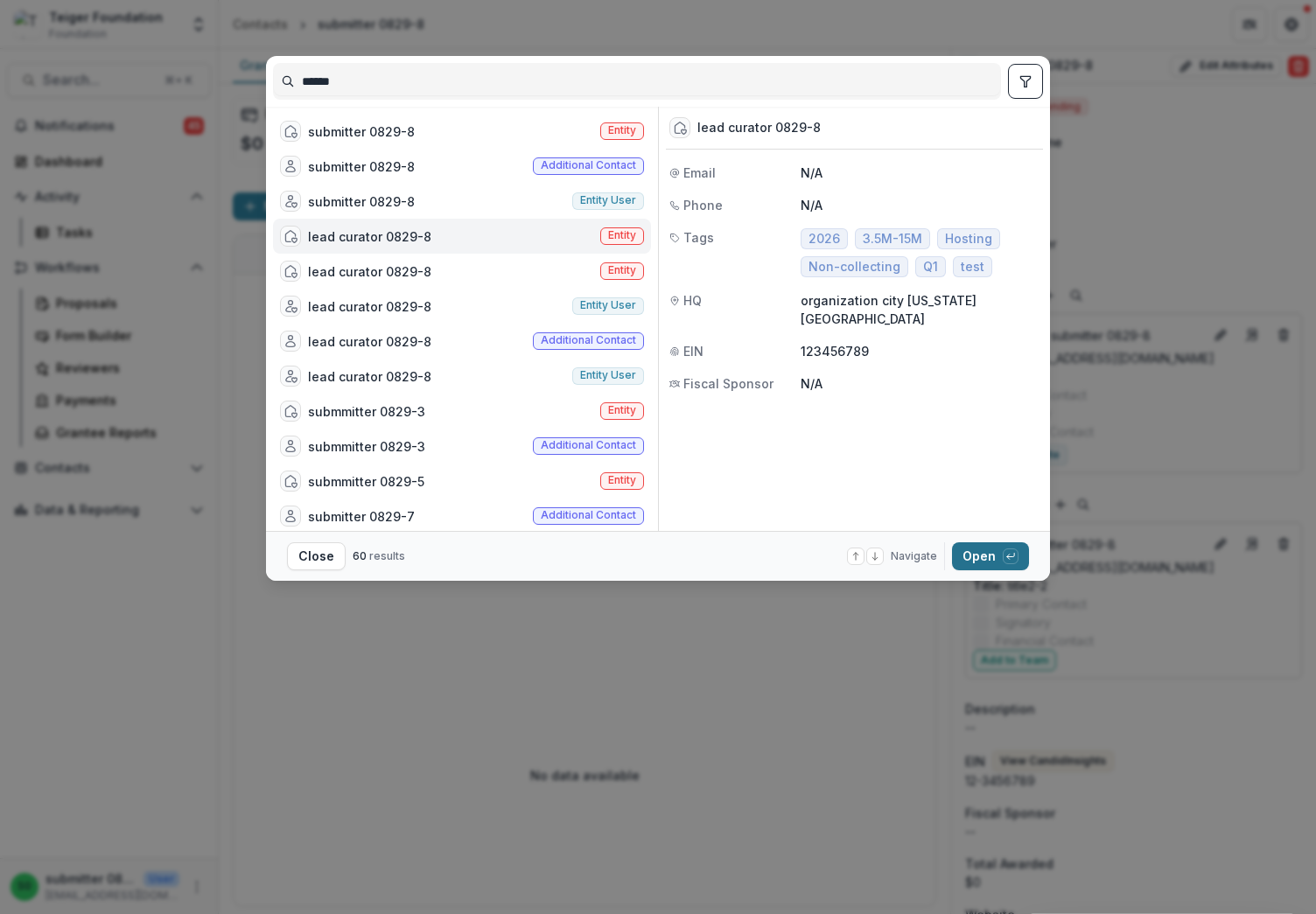
click at [961, 551] on button "Open with enter key" at bounding box center [990, 556] width 77 height 28
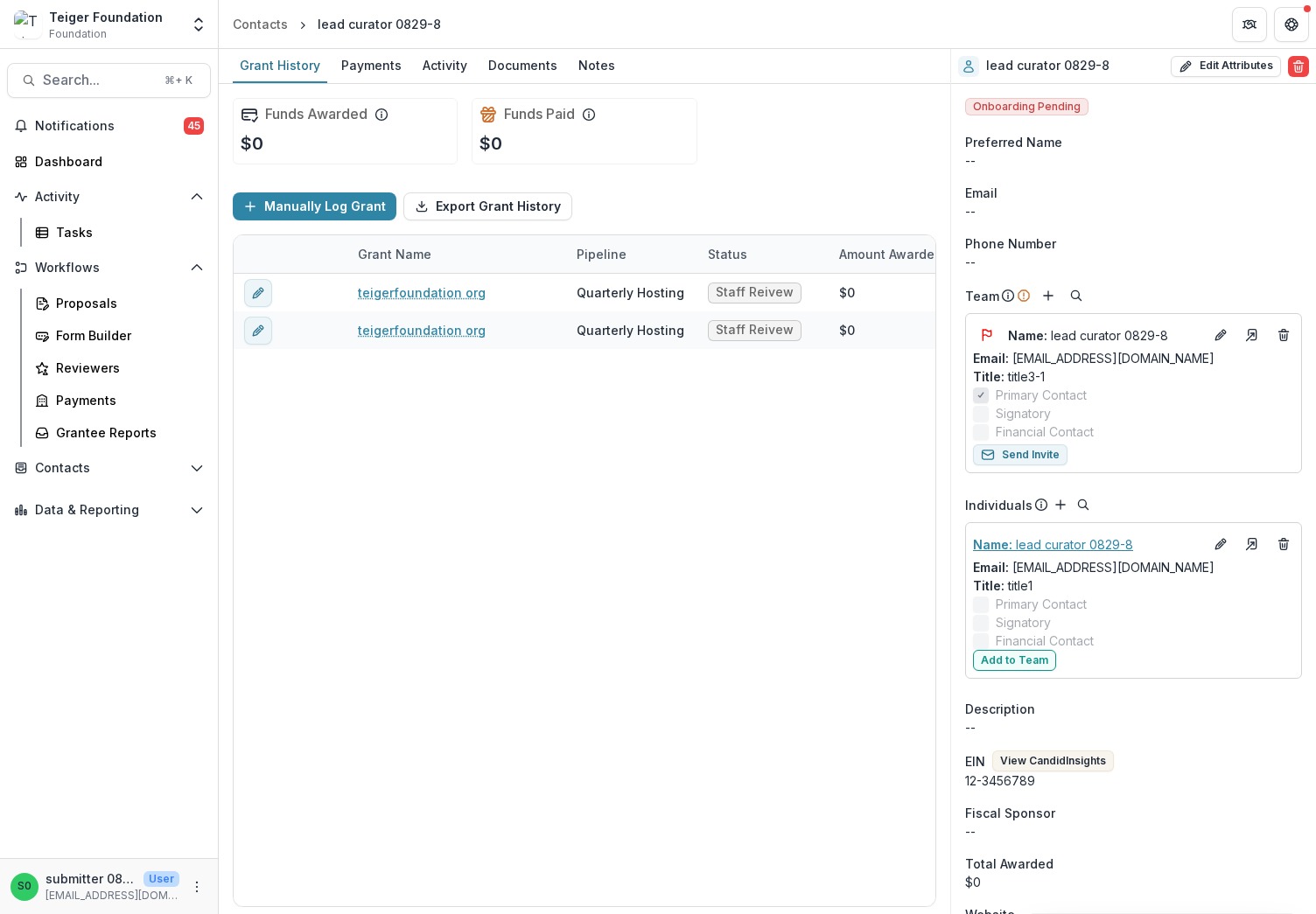
click at [1076, 549] on p "Name : lead curator 0829-8" at bounding box center [1087, 544] width 230 height 18
